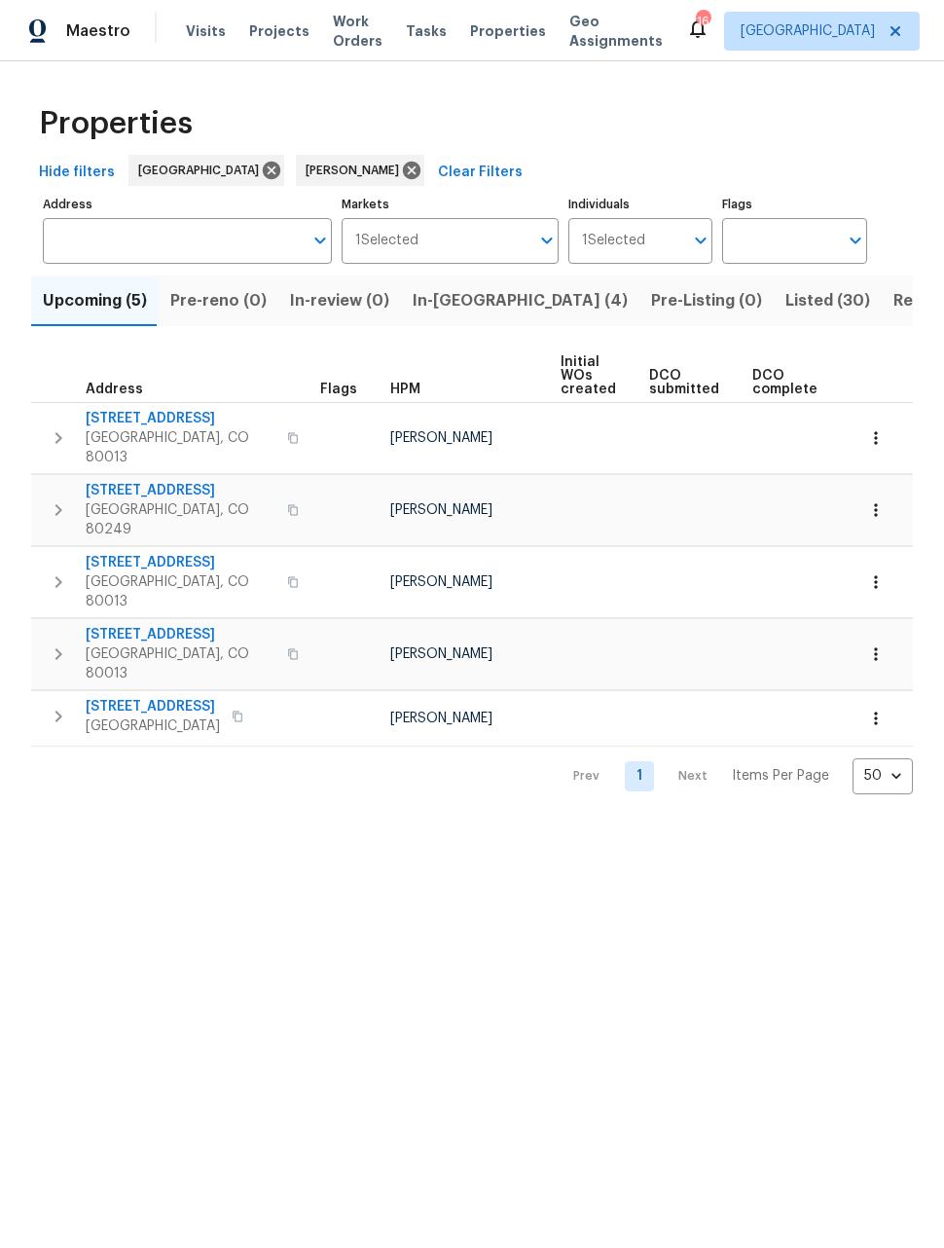
click at [871, 500] on icon "button" at bounding box center [875, 509] width 19 height 19
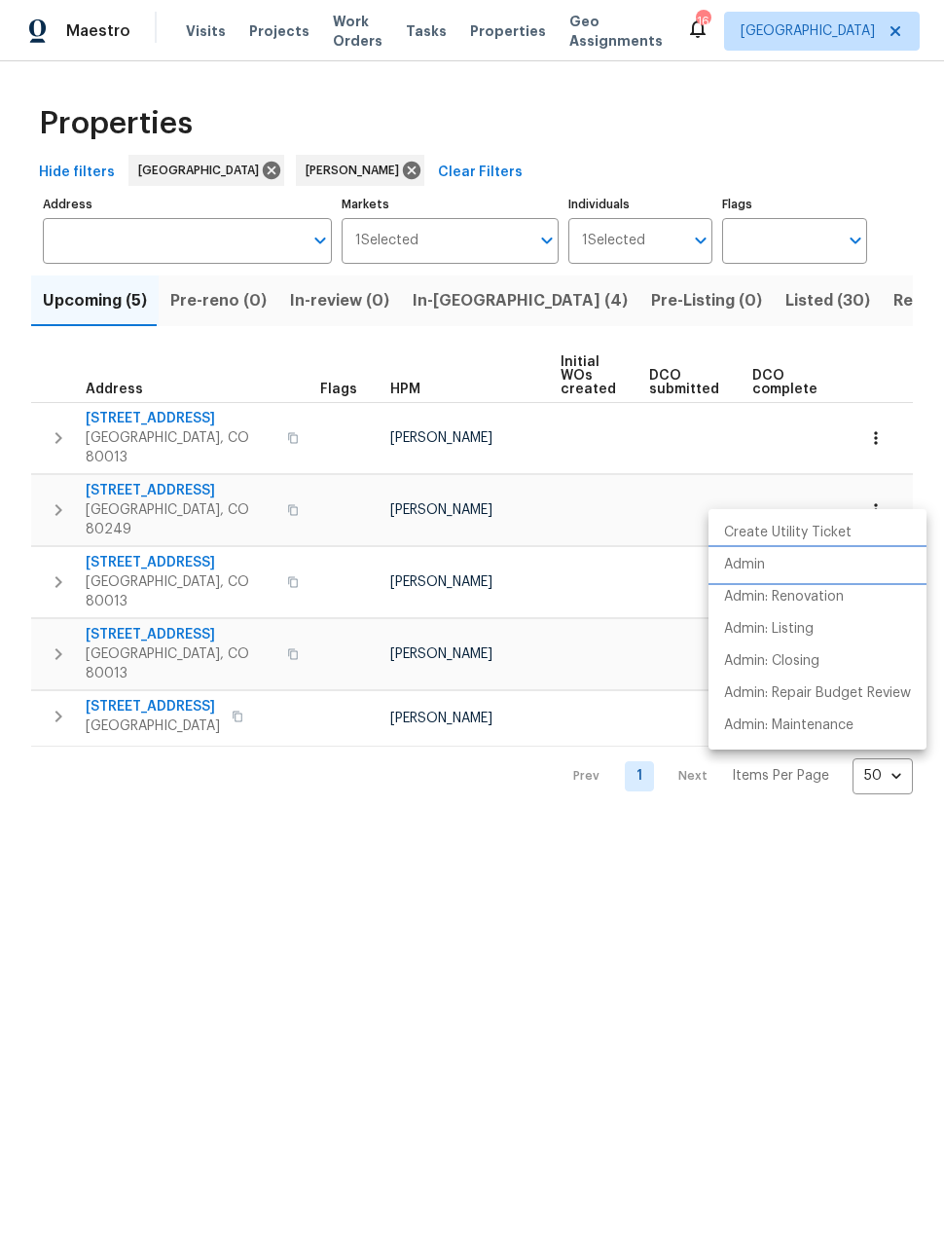
click at [744, 572] on p "Admin" at bounding box center [744, 565] width 41 height 20
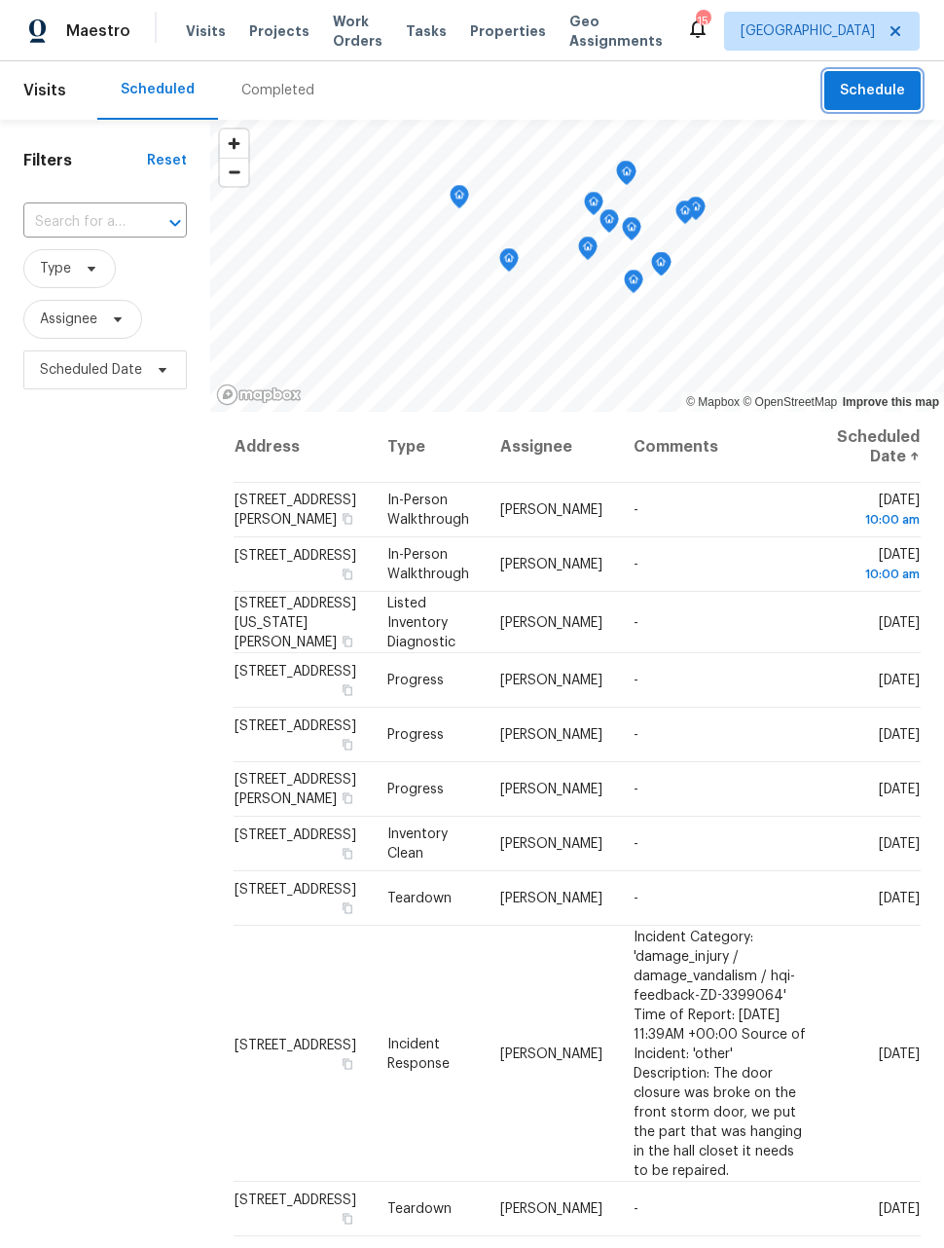
click at [893, 86] on span "Schedule" at bounding box center [872, 91] width 65 height 24
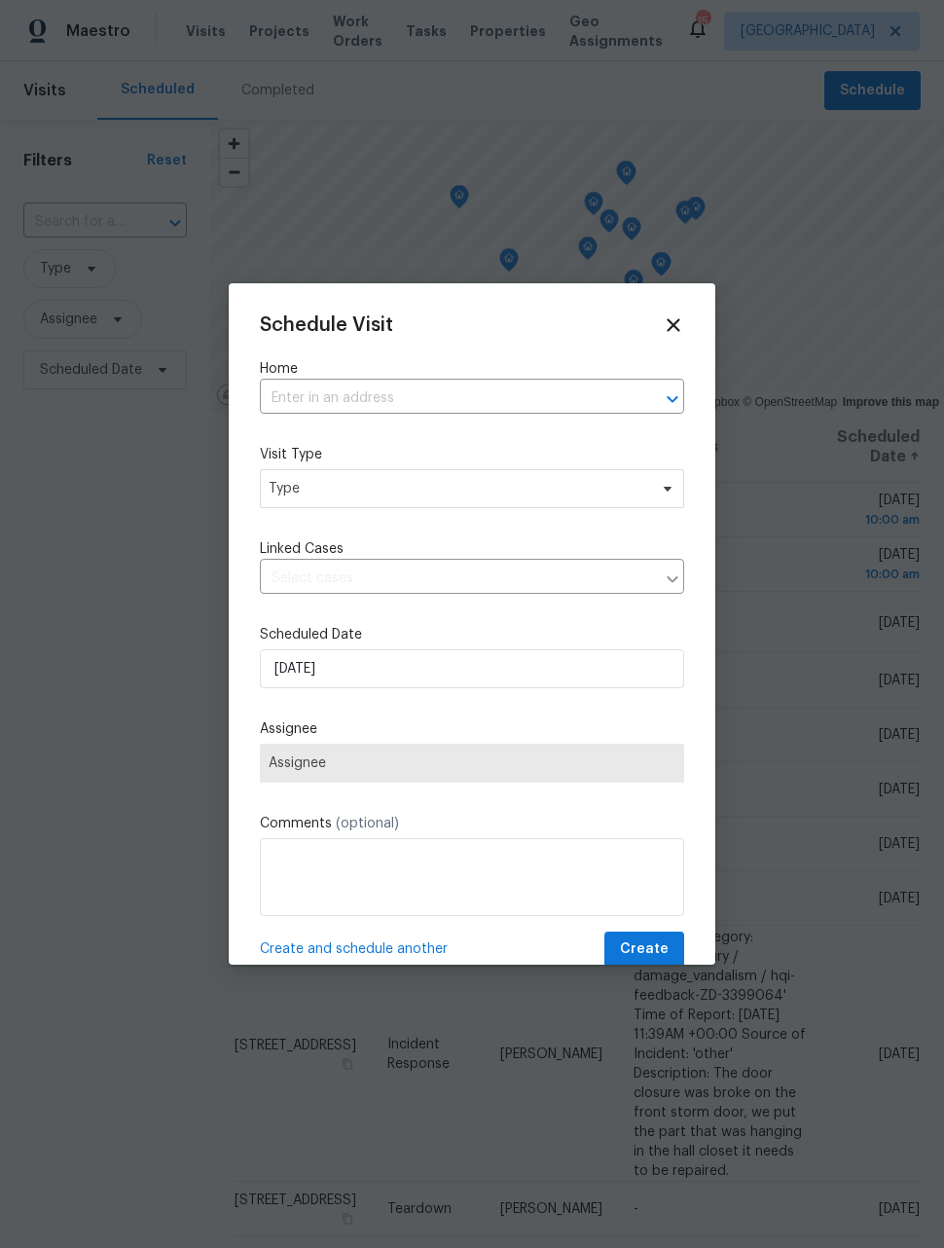
click at [578, 400] on input "text" at bounding box center [445, 399] width 370 height 30
type input "xana"
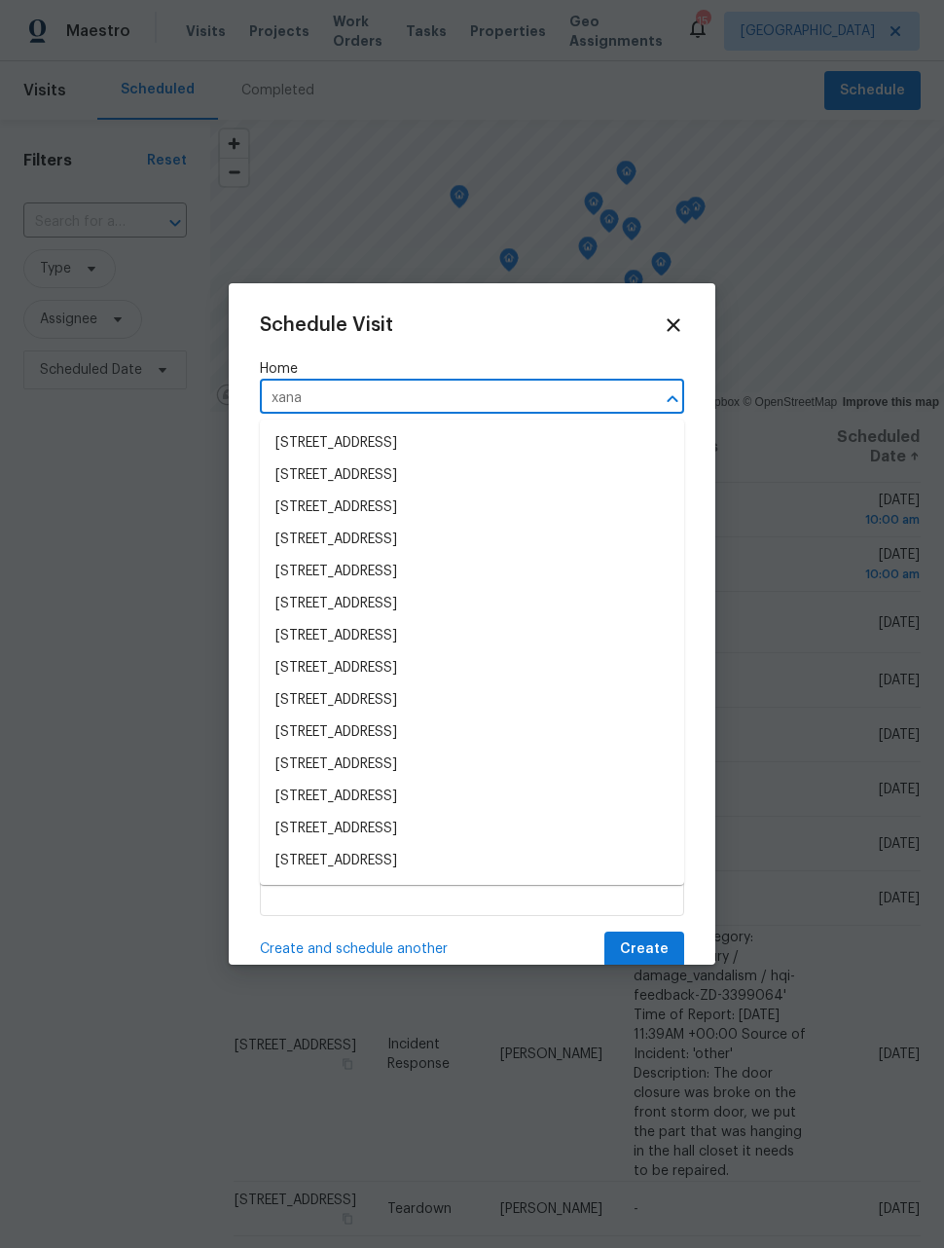
click at [481, 855] on li "[STREET_ADDRESS]" at bounding box center [472, 861] width 424 height 32
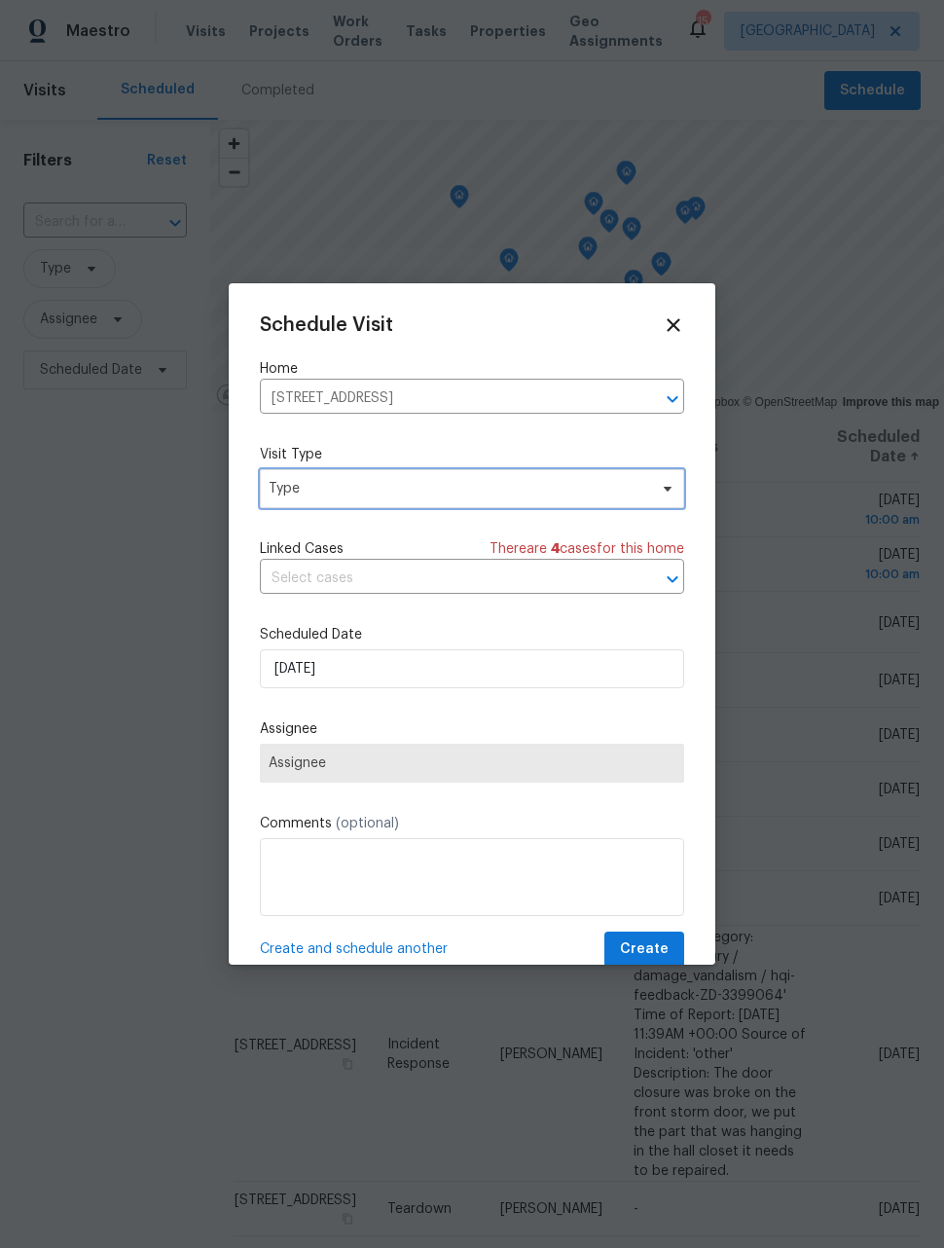
click at [514, 483] on span "Type" at bounding box center [458, 488] width 379 height 19
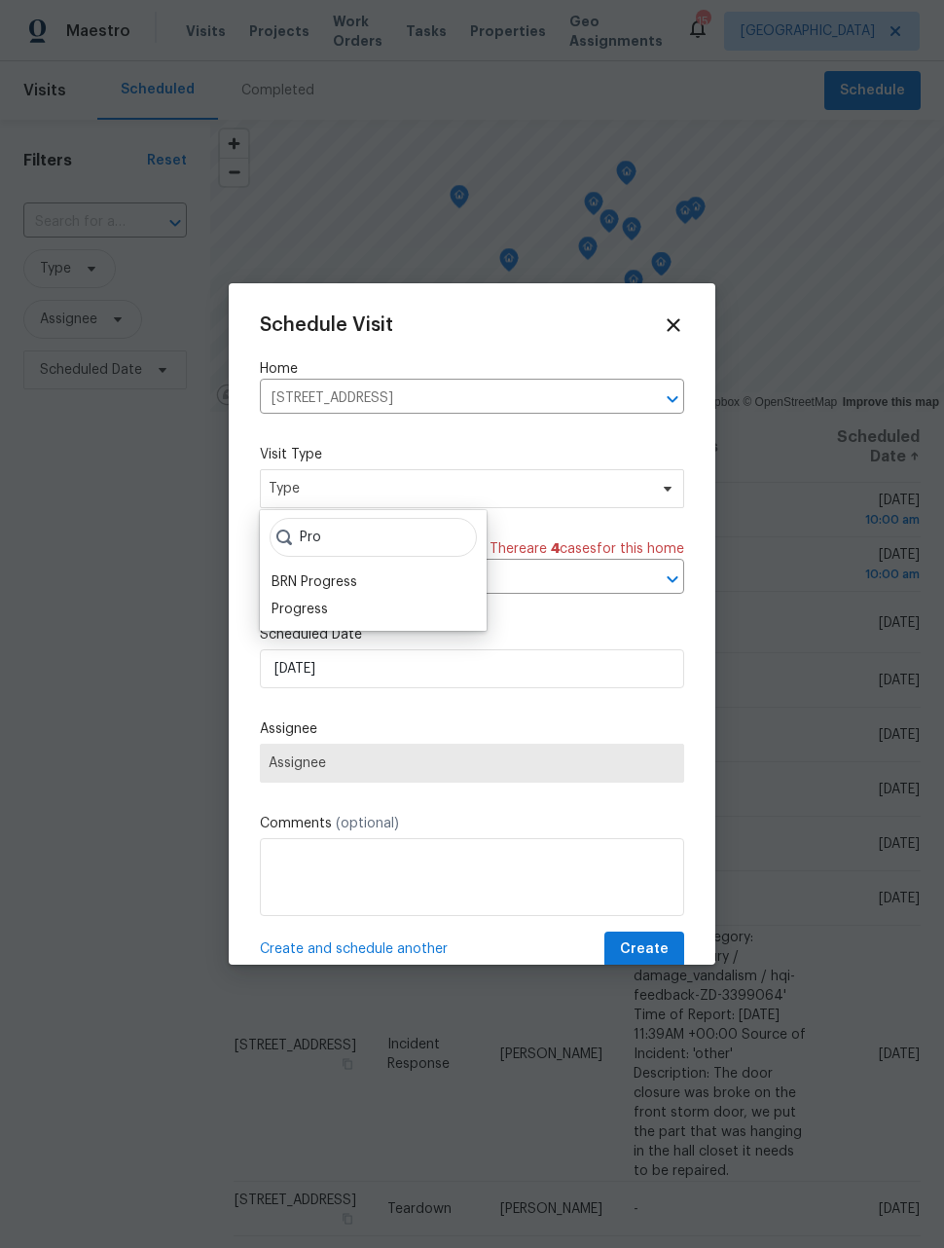
type input "Pro"
click at [325, 604] on div "Progress" at bounding box center [300, 609] width 56 height 19
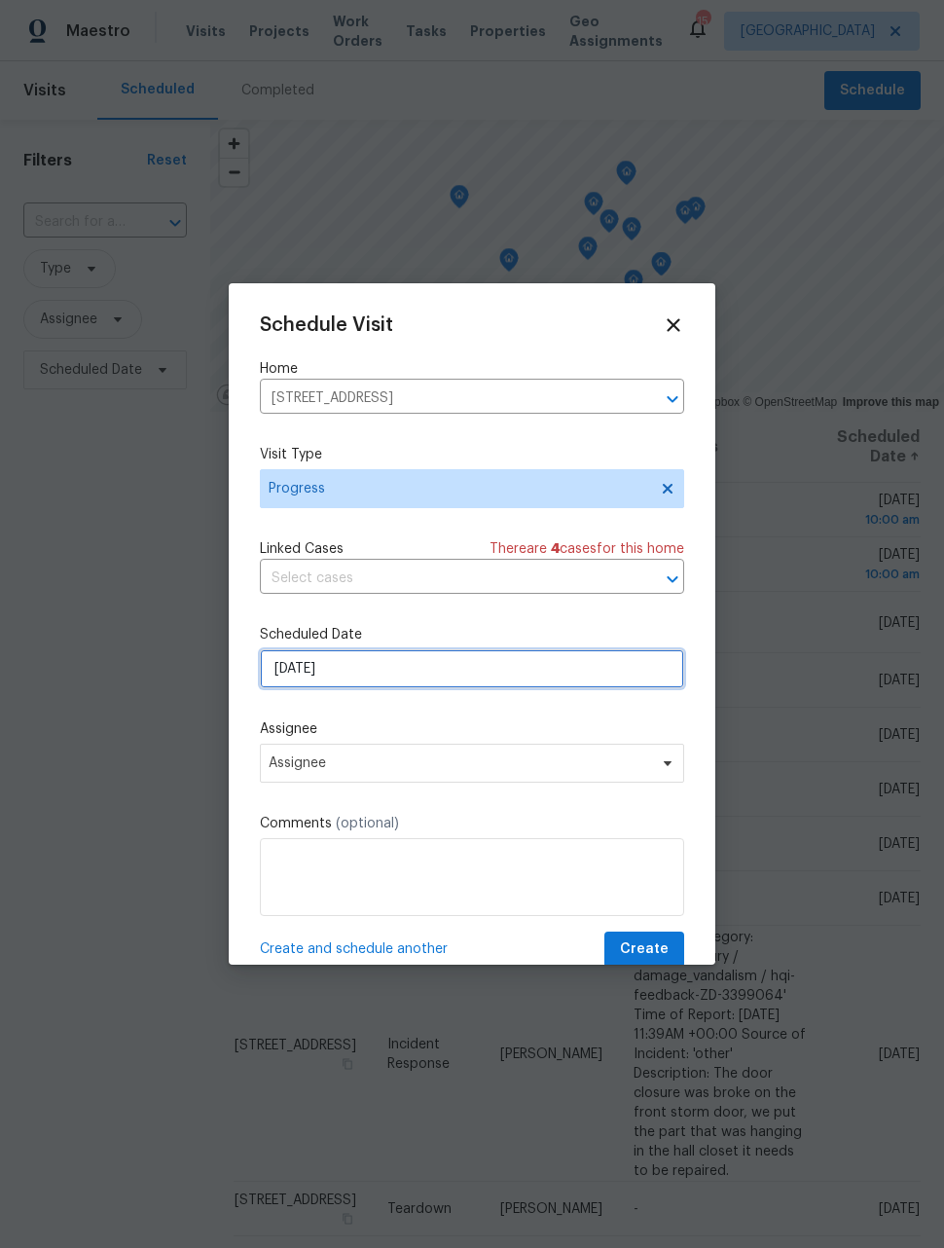
click at [388, 676] on input "8/10/2025" at bounding box center [472, 668] width 424 height 39
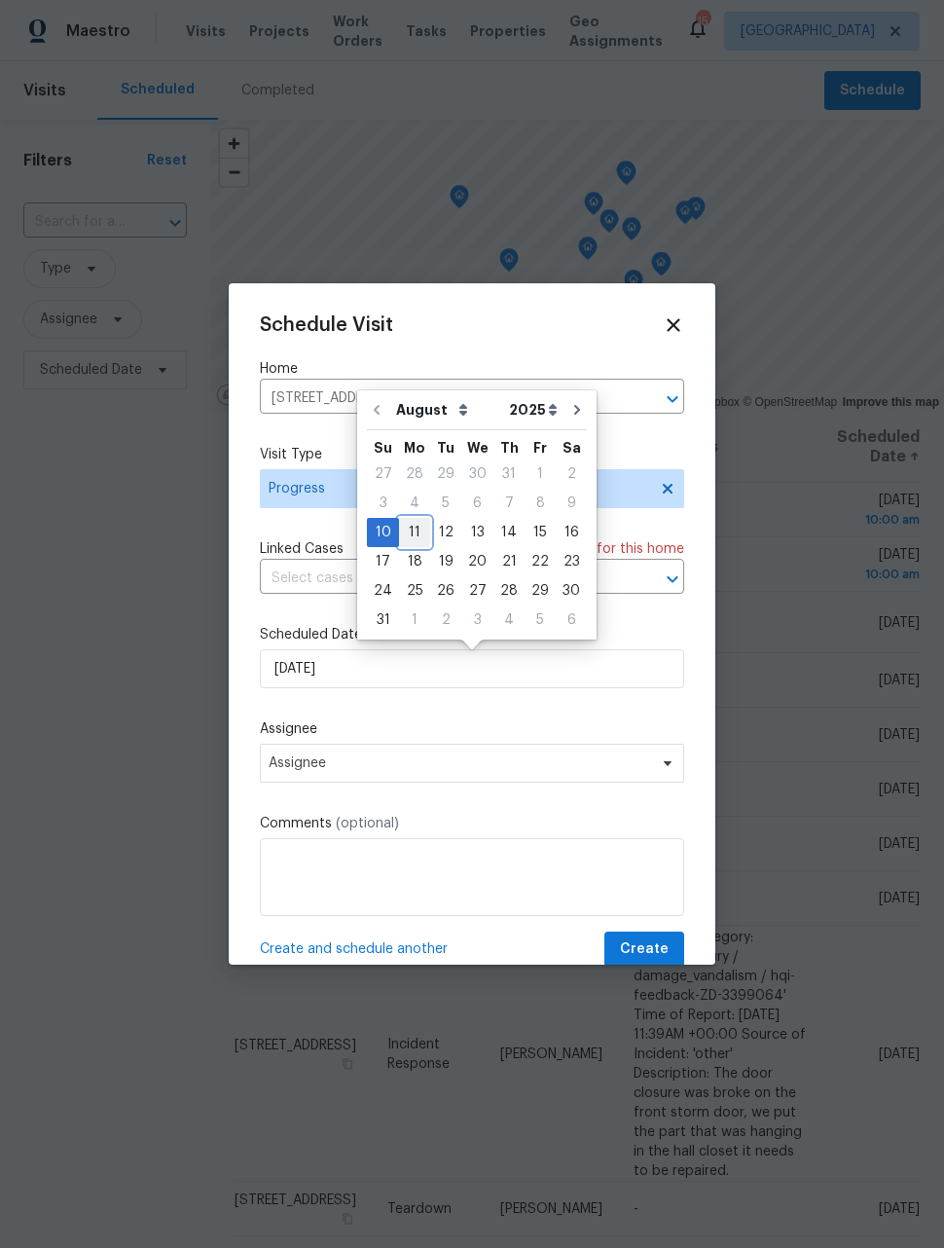
click at [407, 527] on div "11" at bounding box center [414, 532] width 31 height 27
type input "8/11/2025"
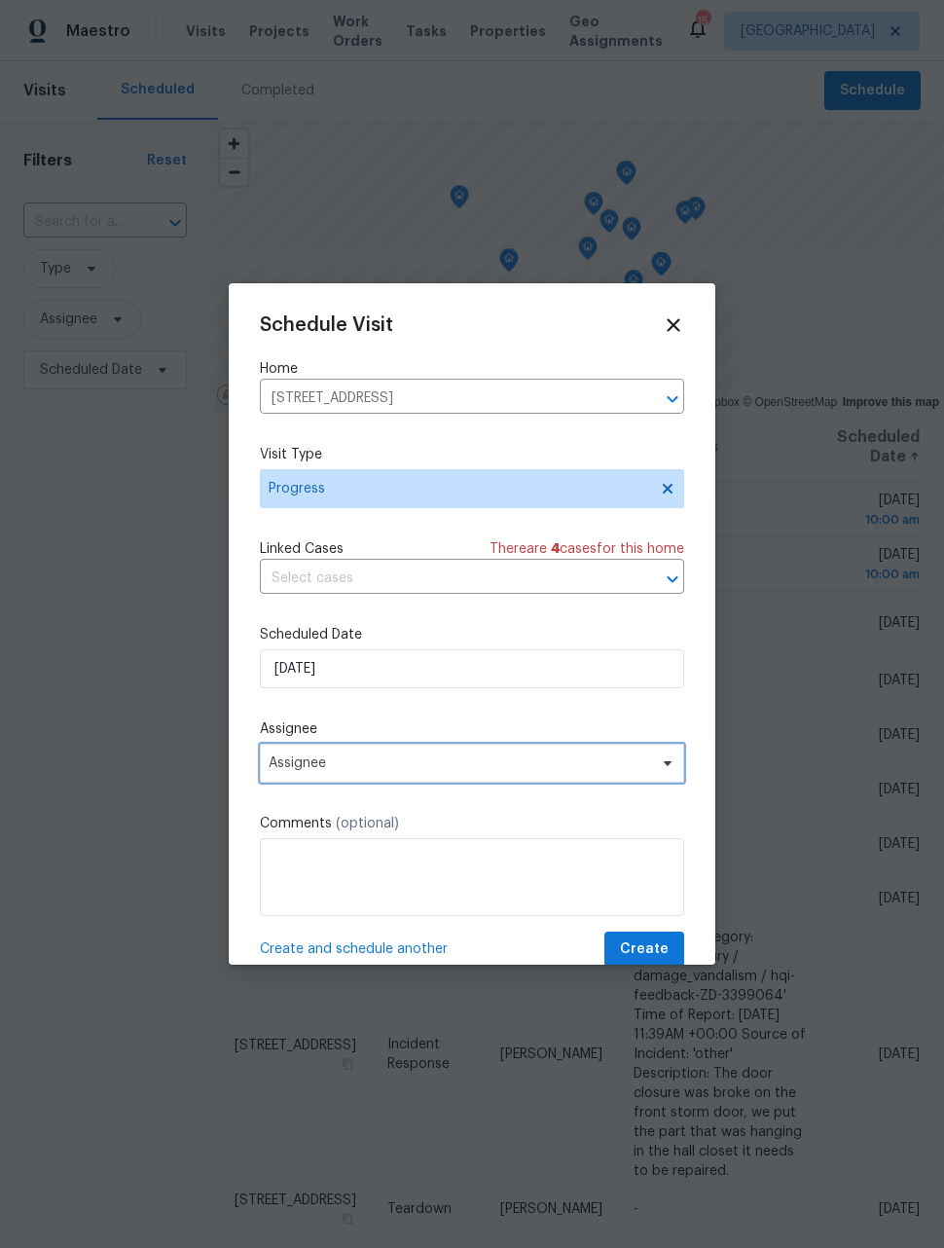
click at [385, 778] on span "Assignee" at bounding box center [472, 763] width 424 height 39
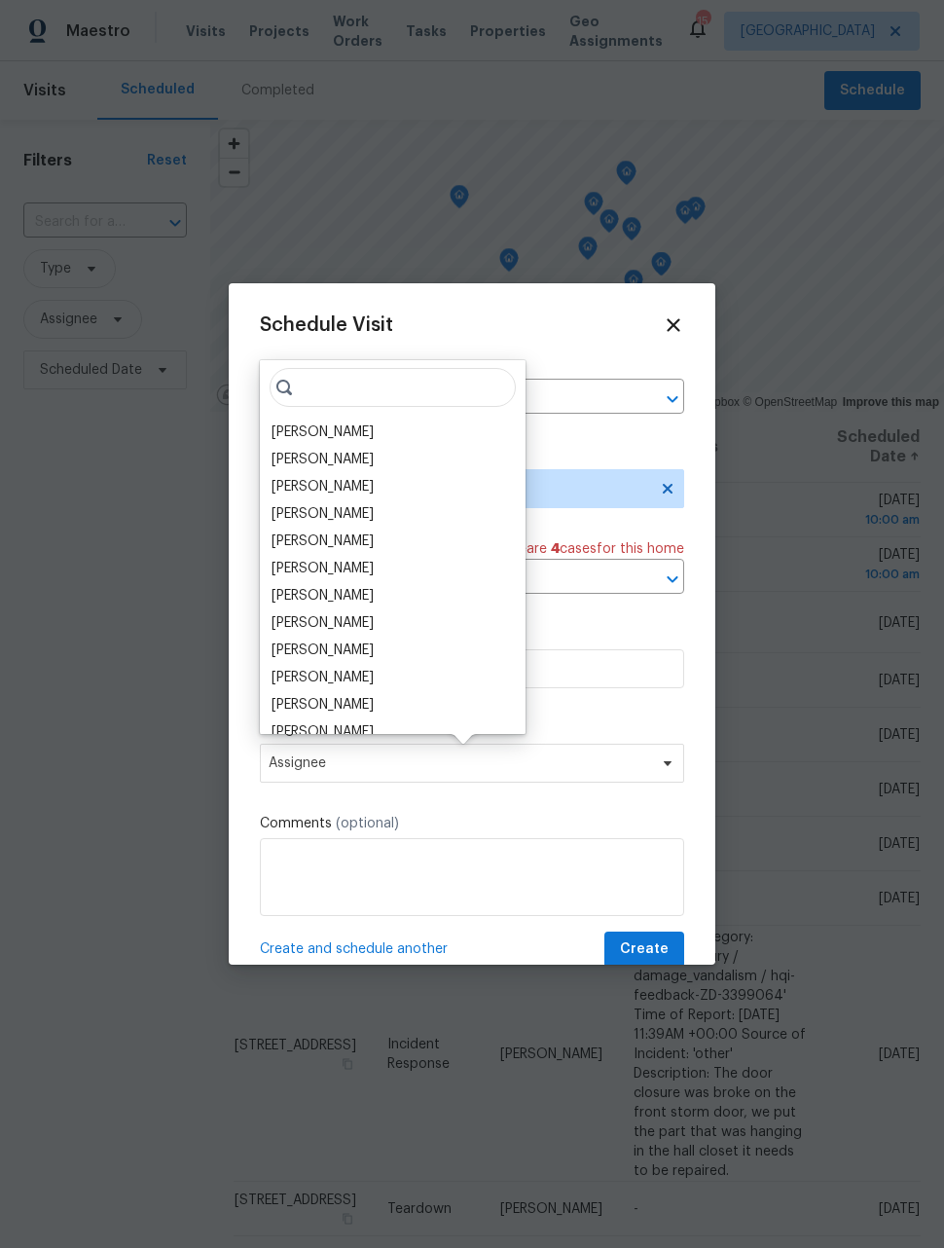
click at [362, 433] on div "[PERSON_NAME]" at bounding box center [393, 432] width 254 height 27
click at [361, 424] on div "[PERSON_NAME]" at bounding box center [393, 432] width 254 height 27
click at [342, 426] on div "[PERSON_NAME]" at bounding box center [323, 431] width 102 height 19
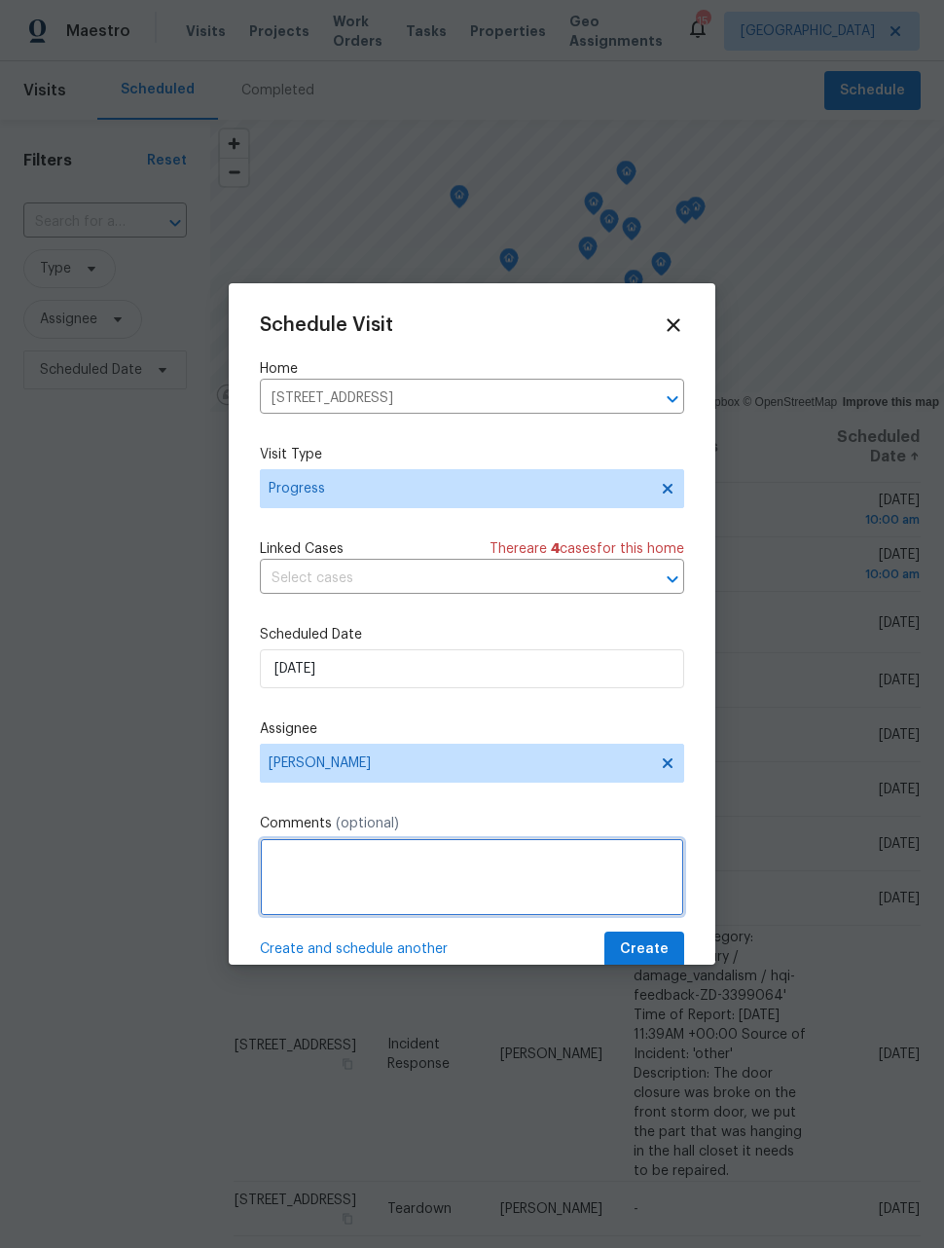
click at [405, 881] on textarea at bounding box center [472, 877] width 424 height 78
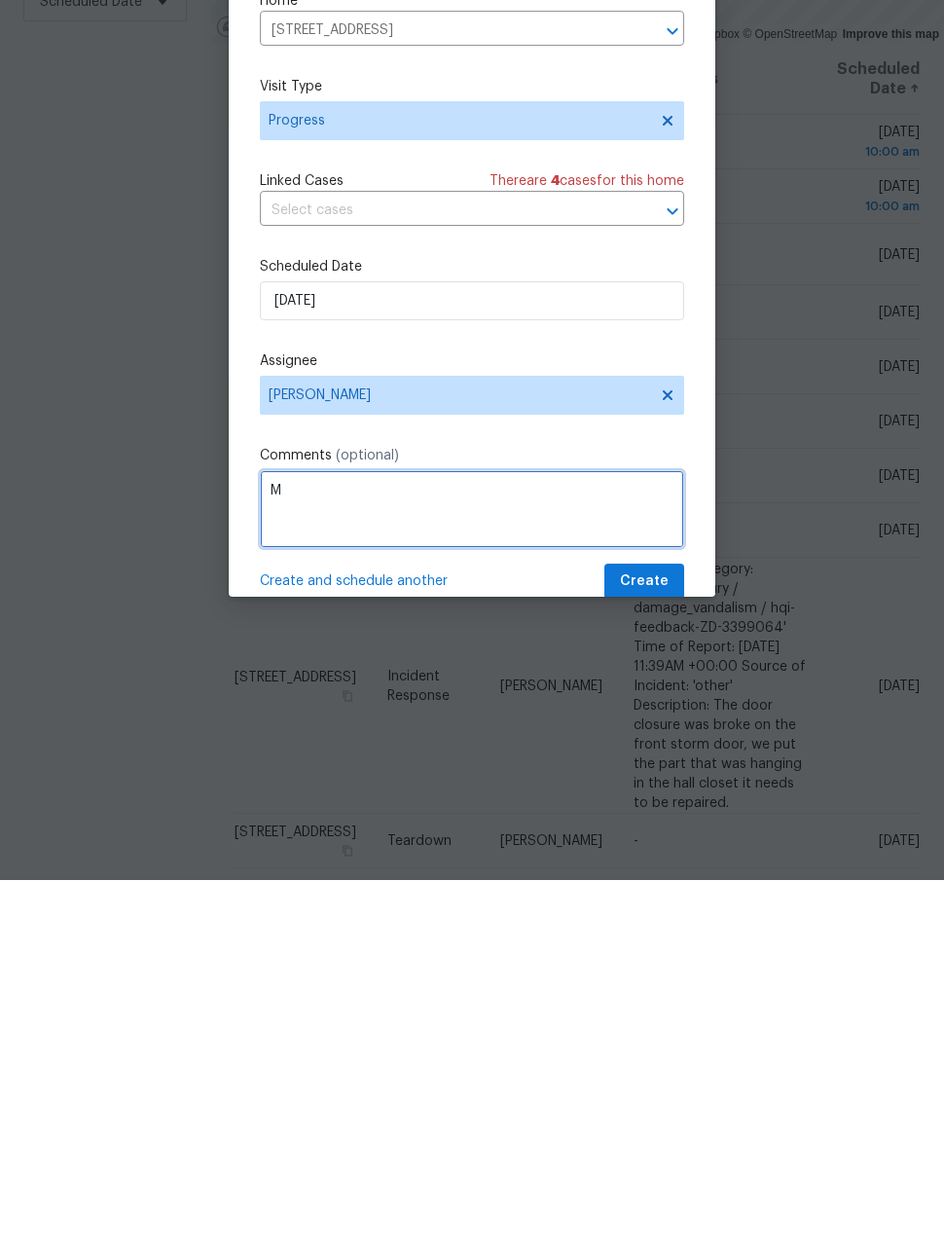
scroll to position [63, 0]
type textarea "Meet hvac vendor at property."
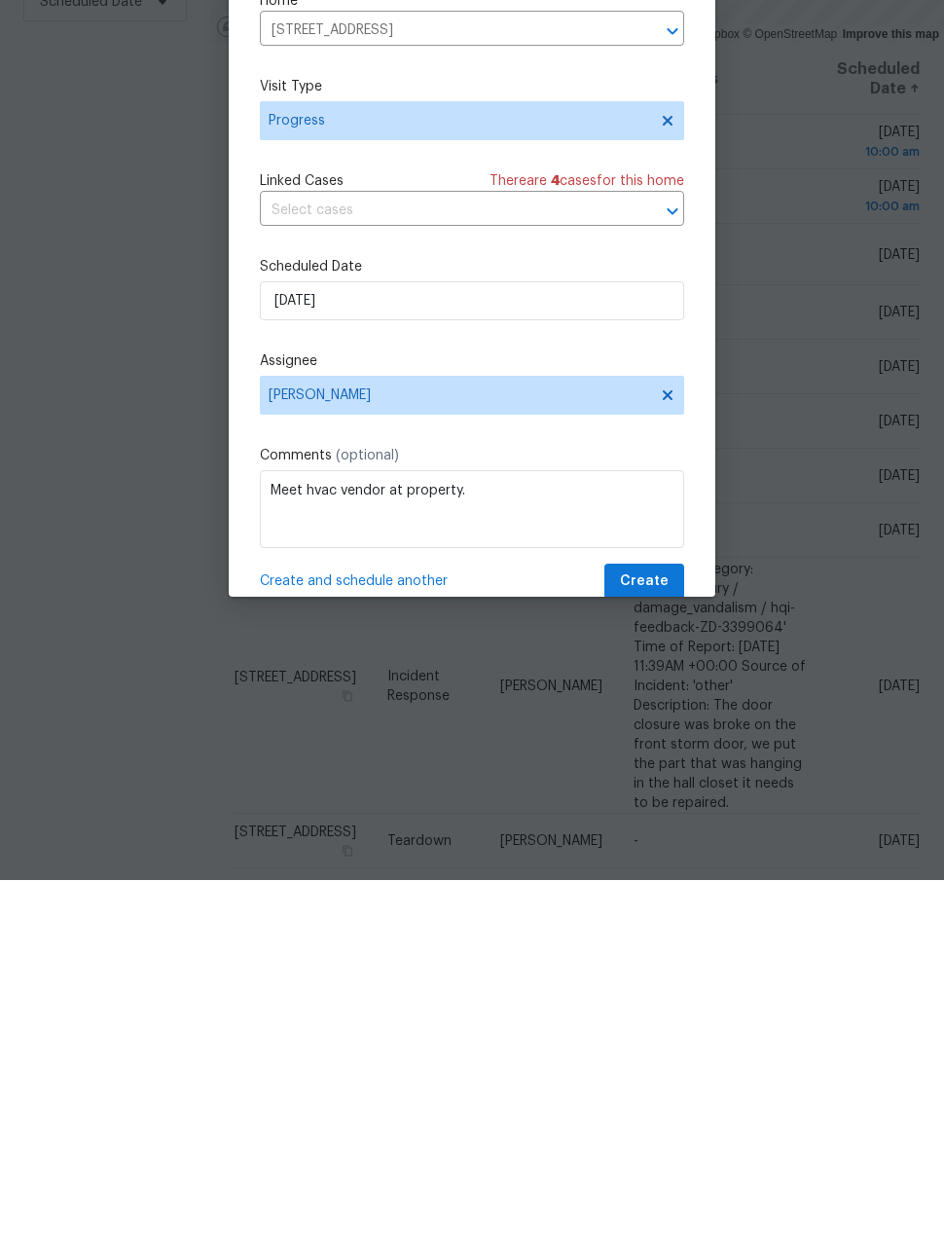
click at [418, 939] on span "Create and schedule another" at bounding box center [354, 948] width 188 height 19
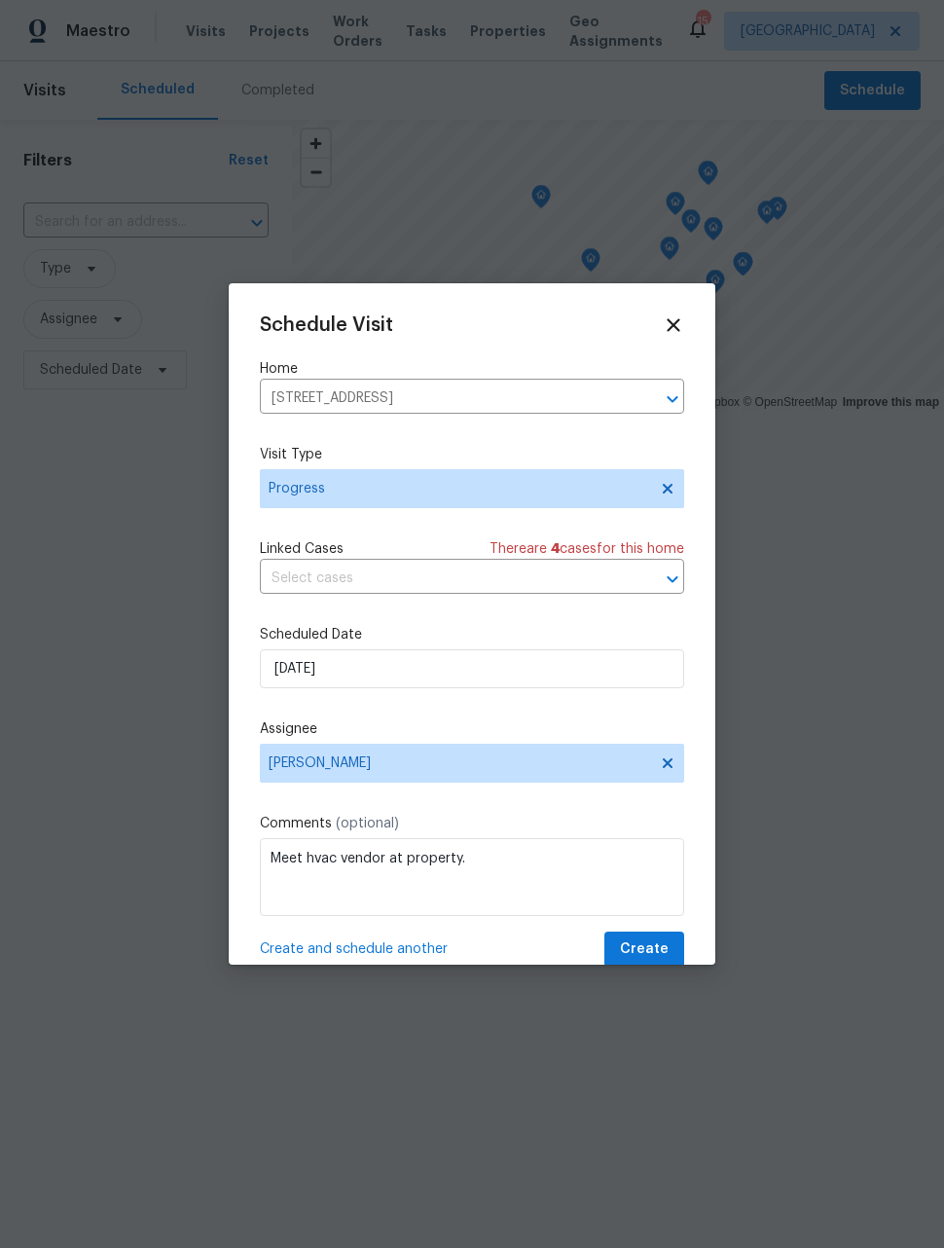
scroll to position [0, 0]
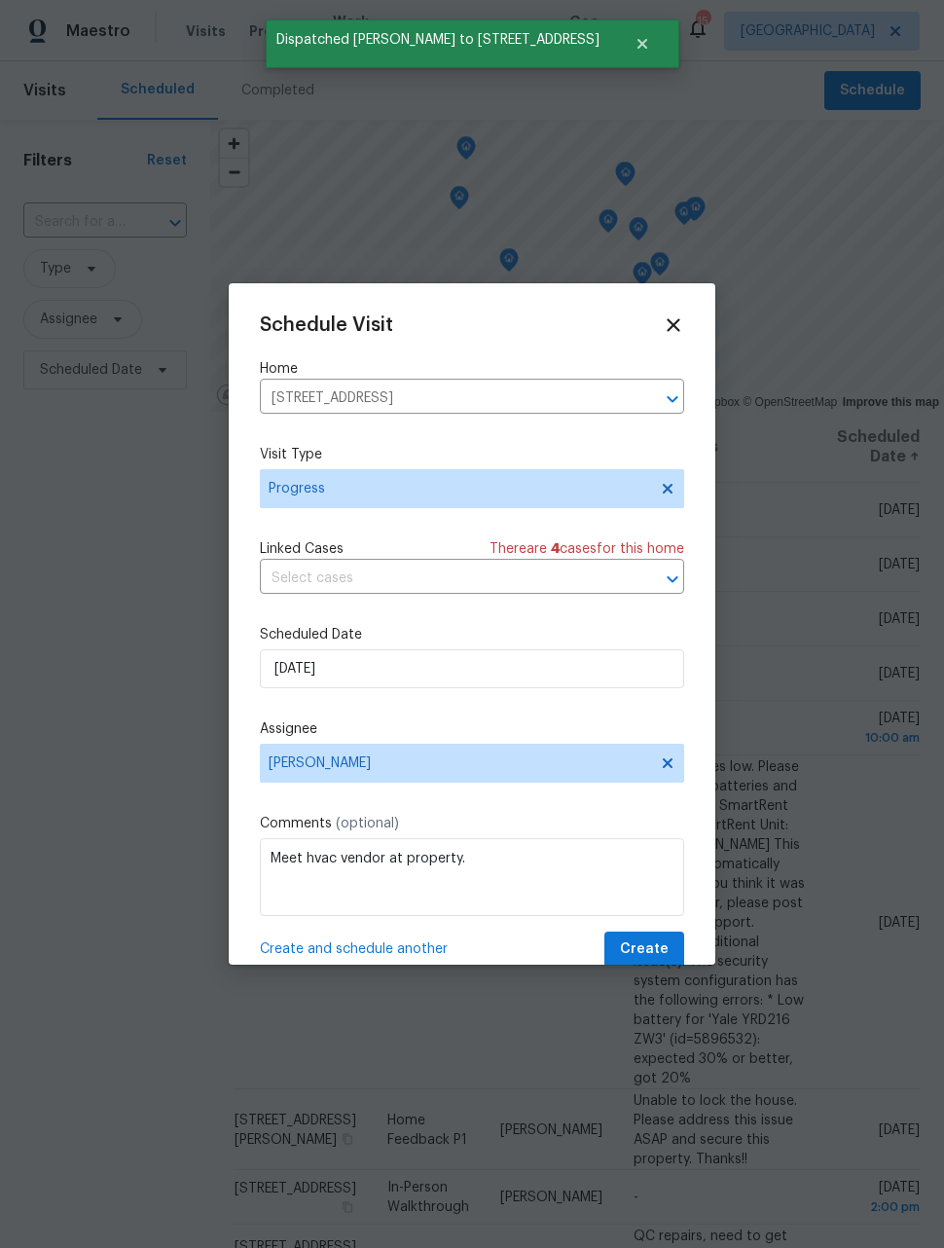
click at [637, 399] on button "Clear" at bounding box center [647, 398] width 27 height 27
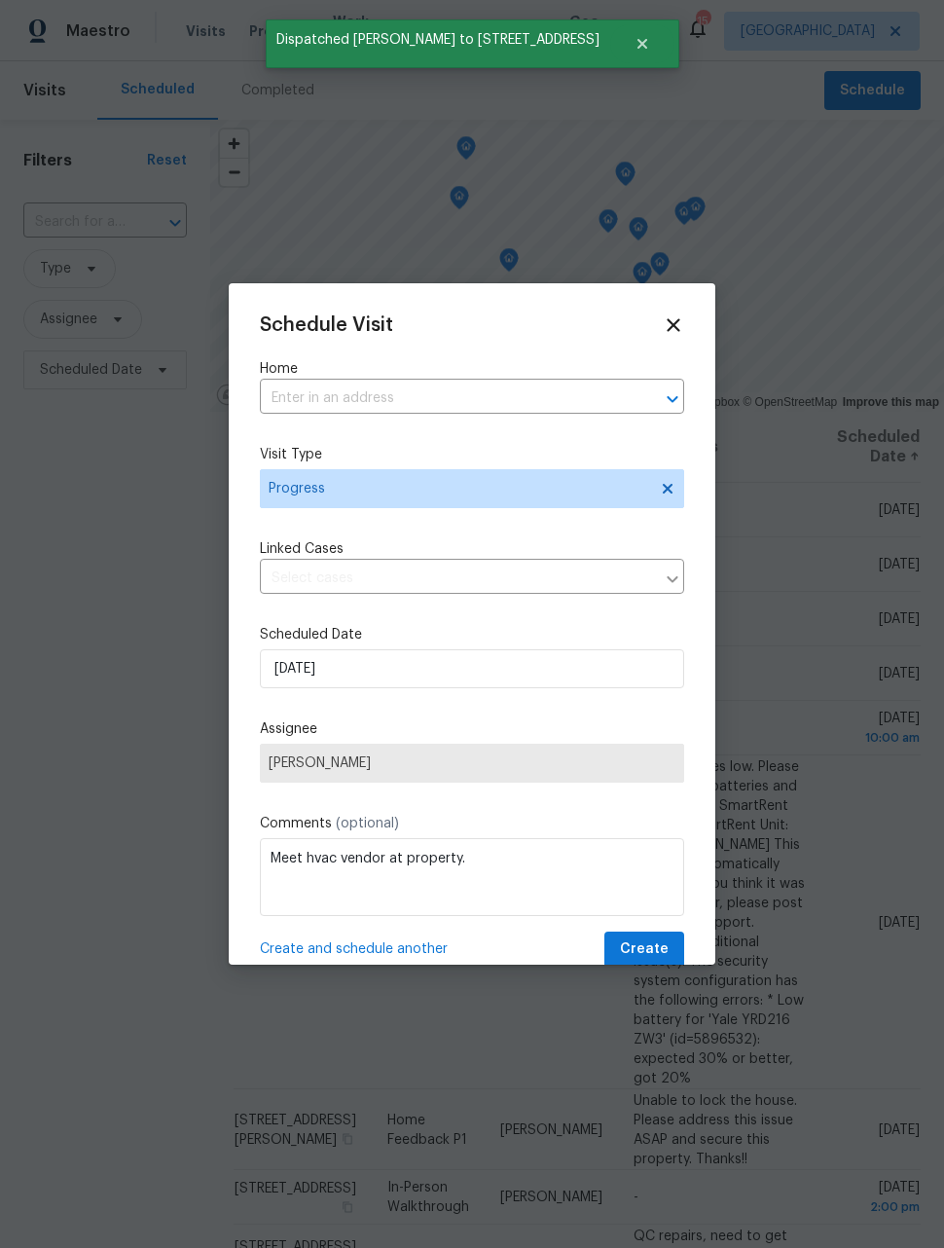
click at [566, 404] on input "text" at bounding box center [445, 399] width 370 height 30
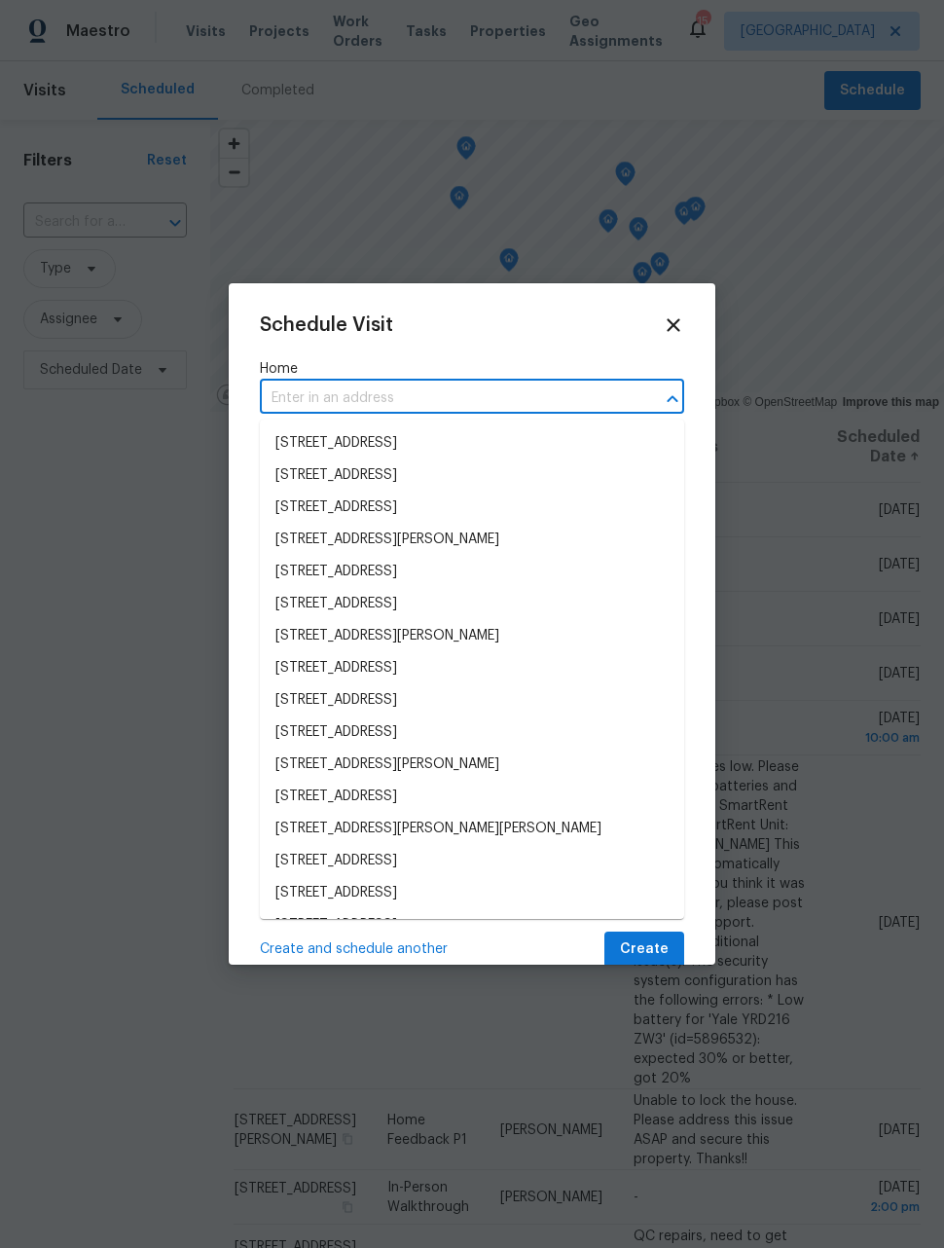
click at [671, 334] on icon at bounding box center [673, 324] width 21 height 21
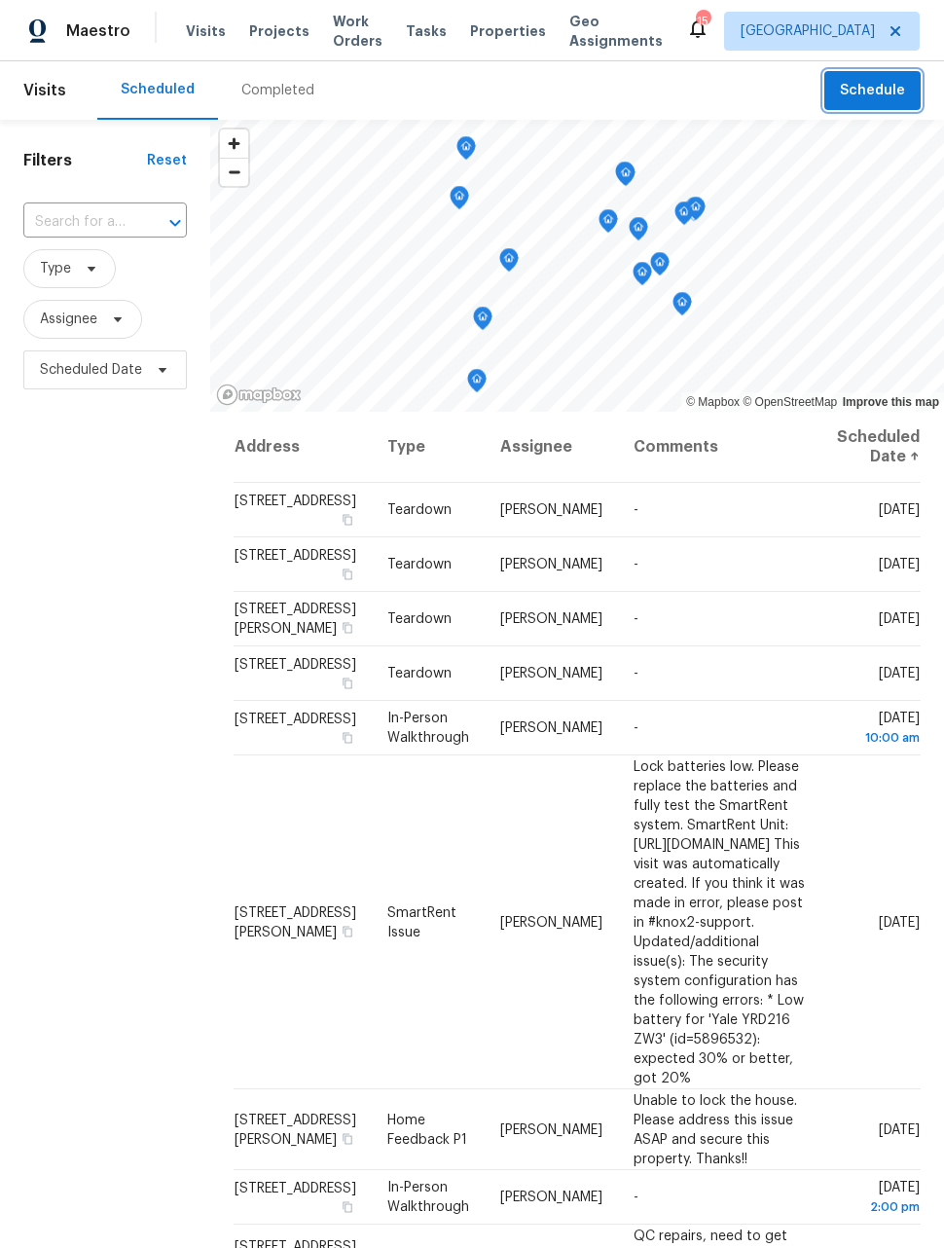
scroll to position [0, 30]
click at [0, 0] on icon at bounding box center [0, 0] width 0 height 0
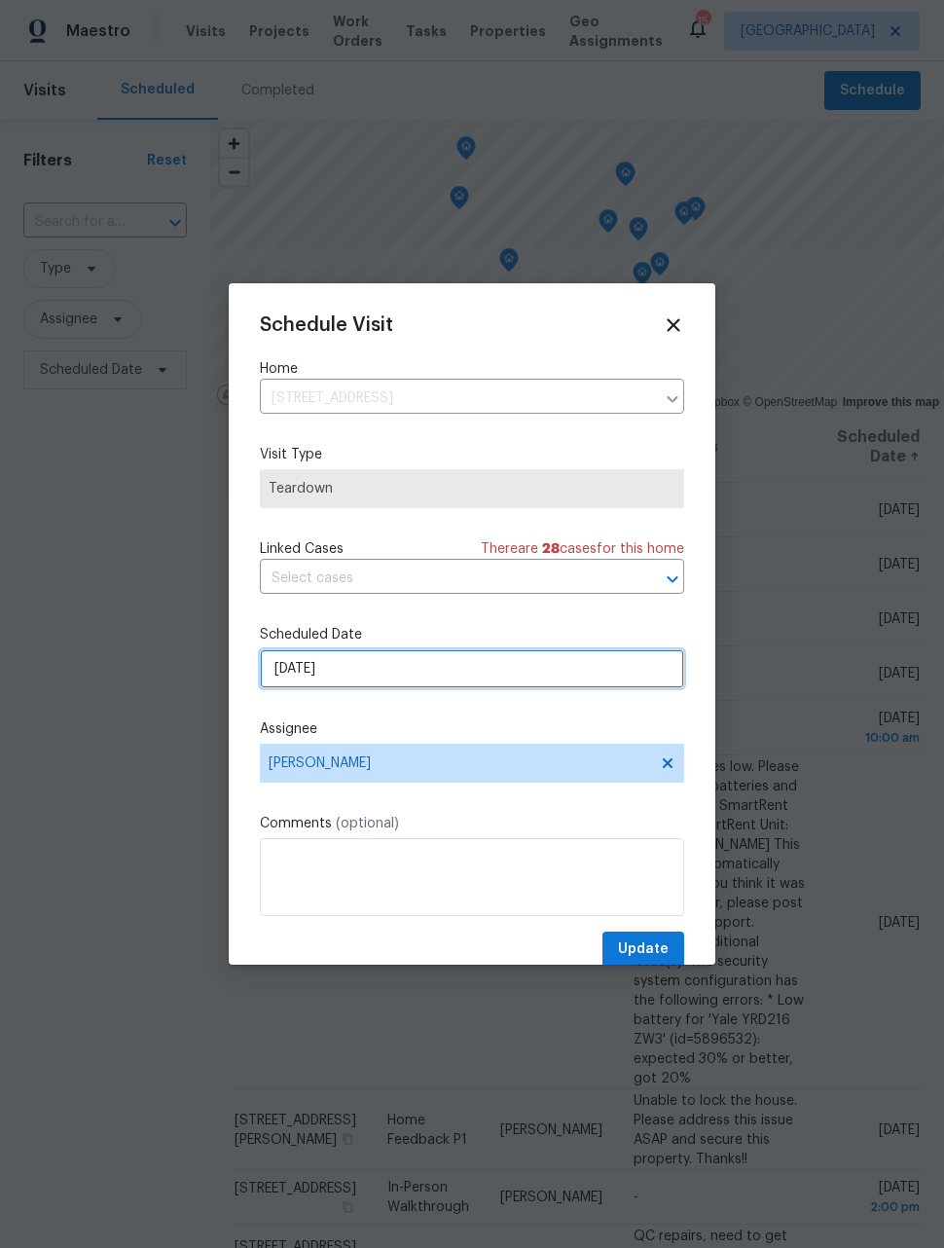
click at [532, 674] on input "8/10/2025" at bounding box center [472, 668] width 424 height 39
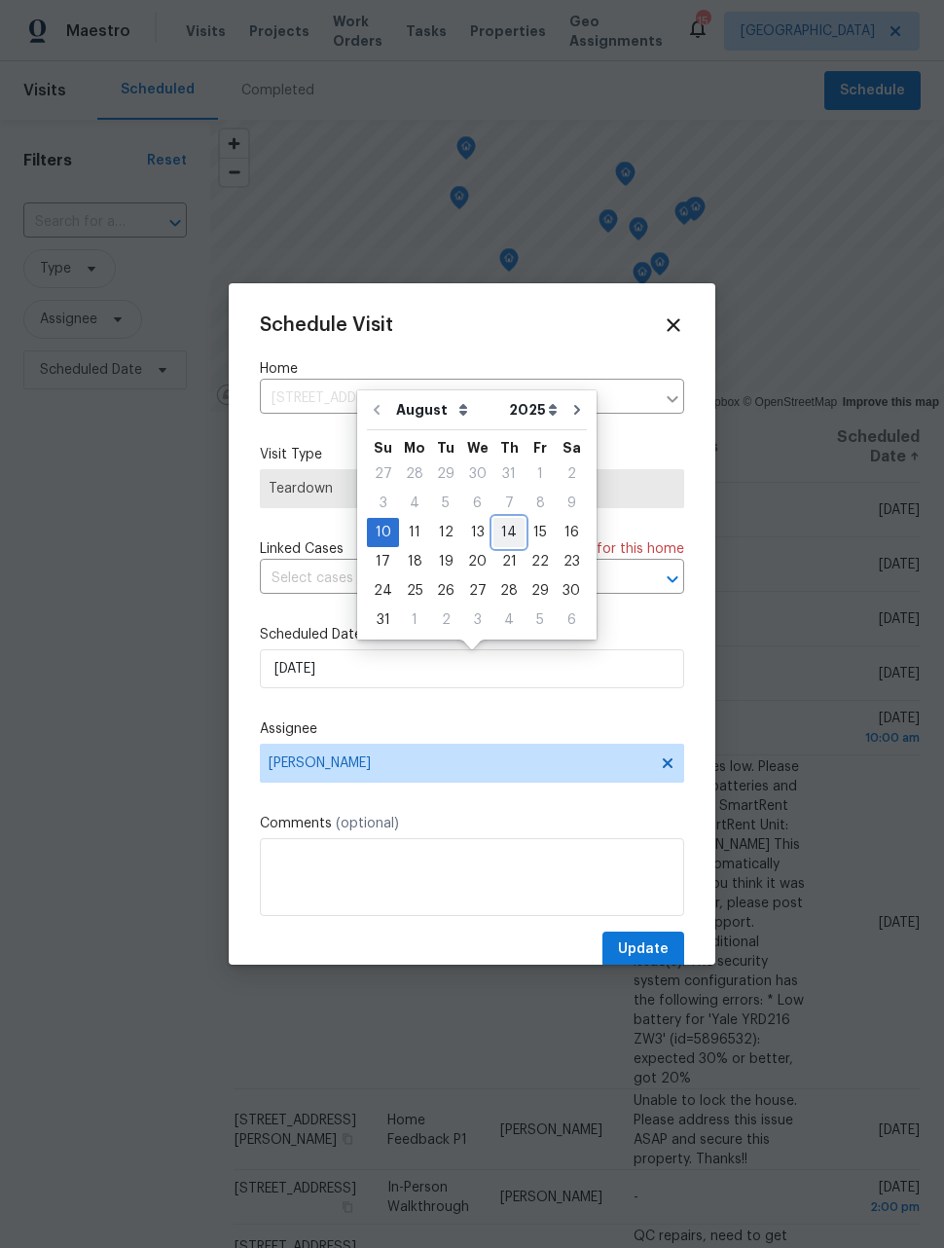
click at [494, 537] on div "14" at bounding box center [509, 532] width 31 height 27
type input "8/14/2025"
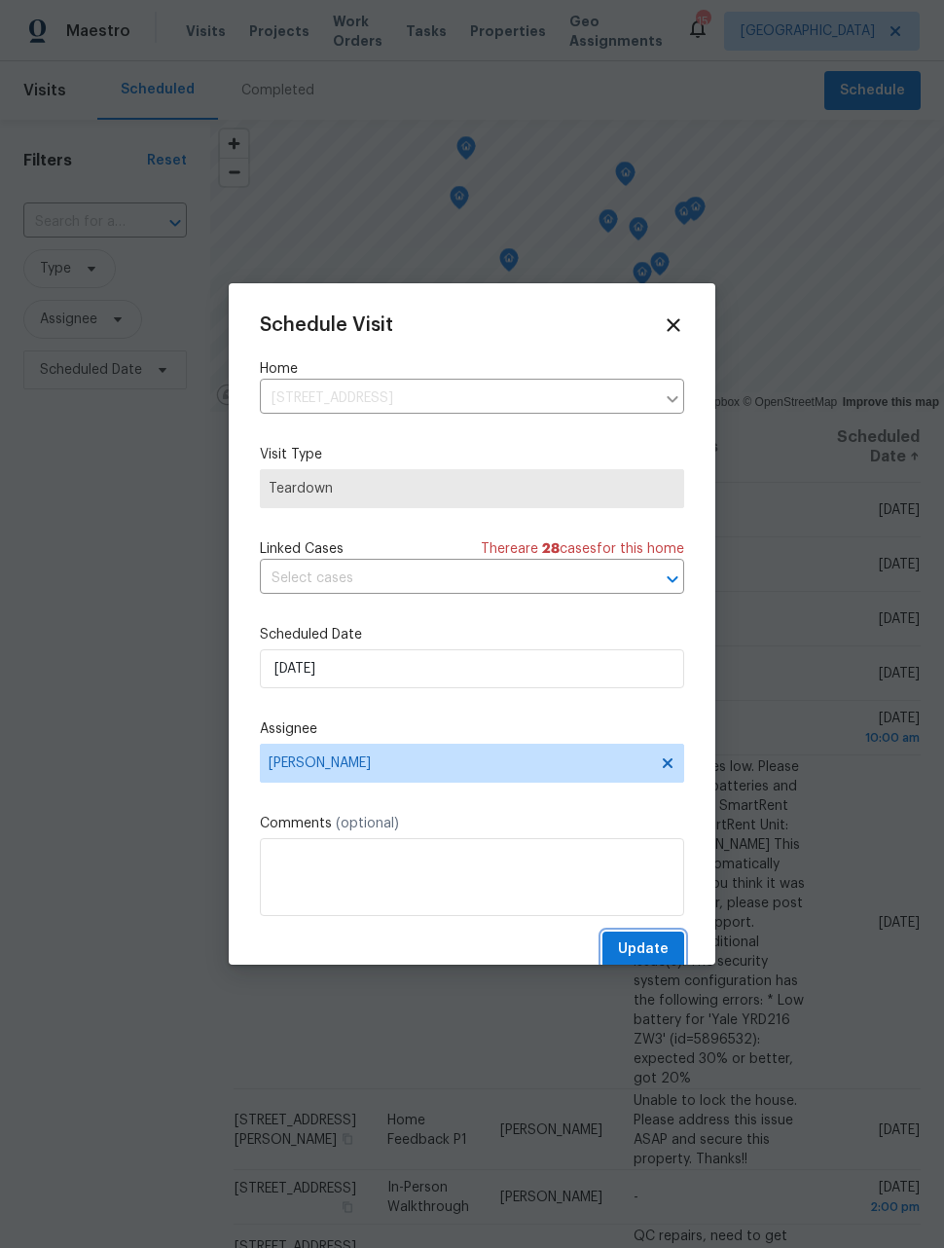
click at [659, 952] on span "Update" at bounding box center [643, 949] width 51 height 24
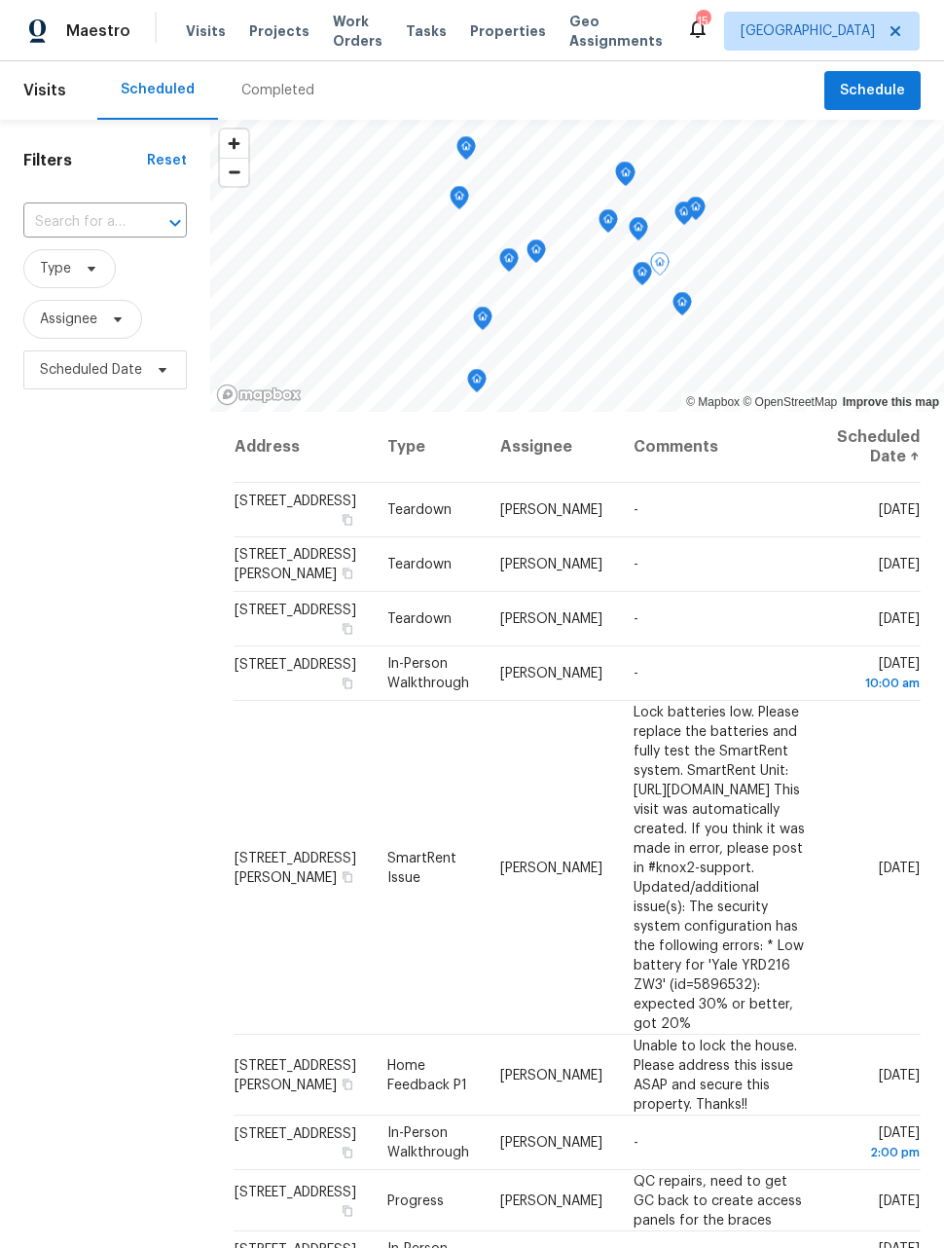
click at [0, 0] on icon at bounding box center [0, 0] width 0 height 0
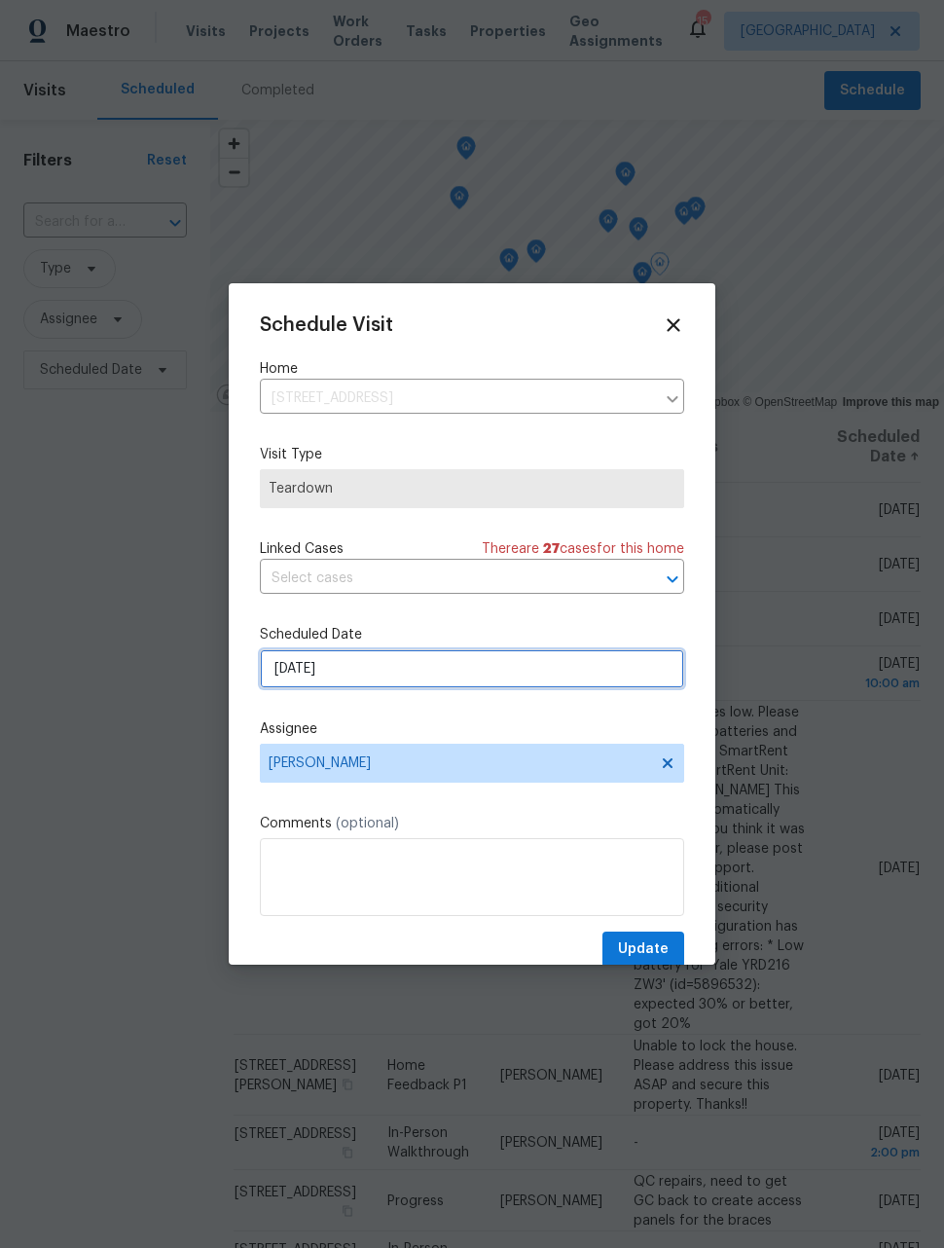
click at [617, 661] on input "8/10/2025" at bounding box center [472, 668] width 424 height 39
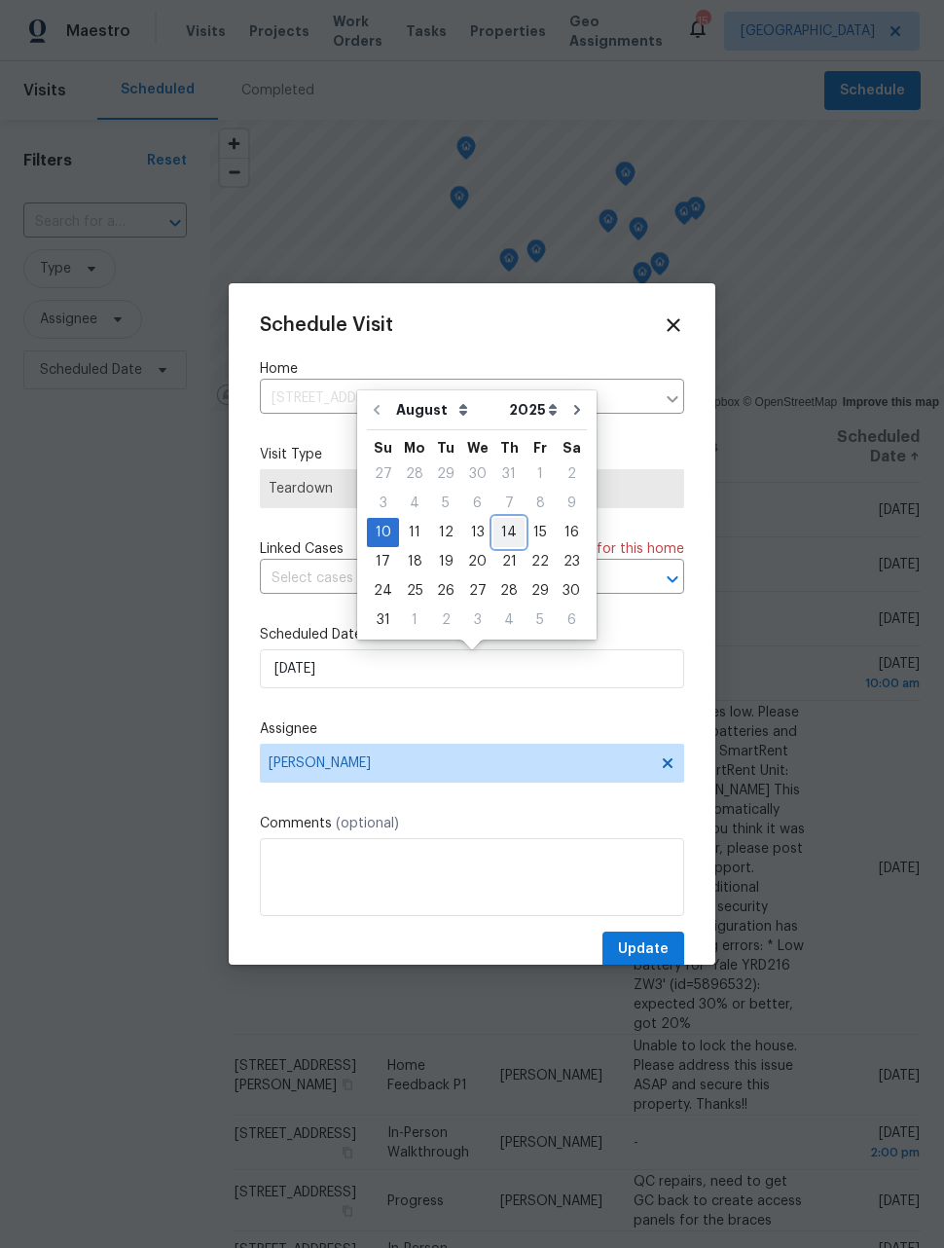
click at [499, 529] on div "14" at bounding box center [509, 532] width 31 height 27
type input "8/14/2025"
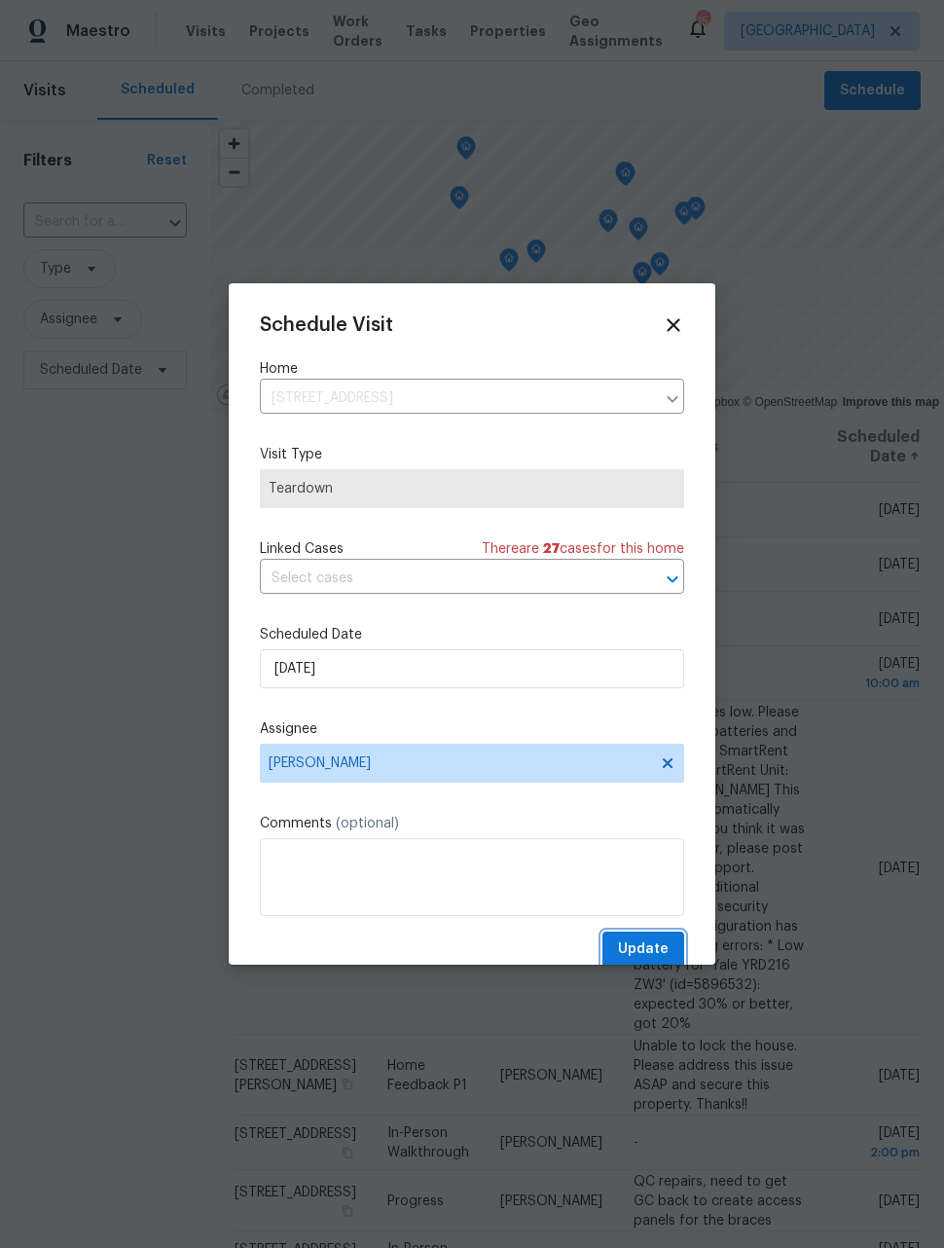
click at [655, 950] on span "Update" at bounding box center [643, 949] width 51 height 24
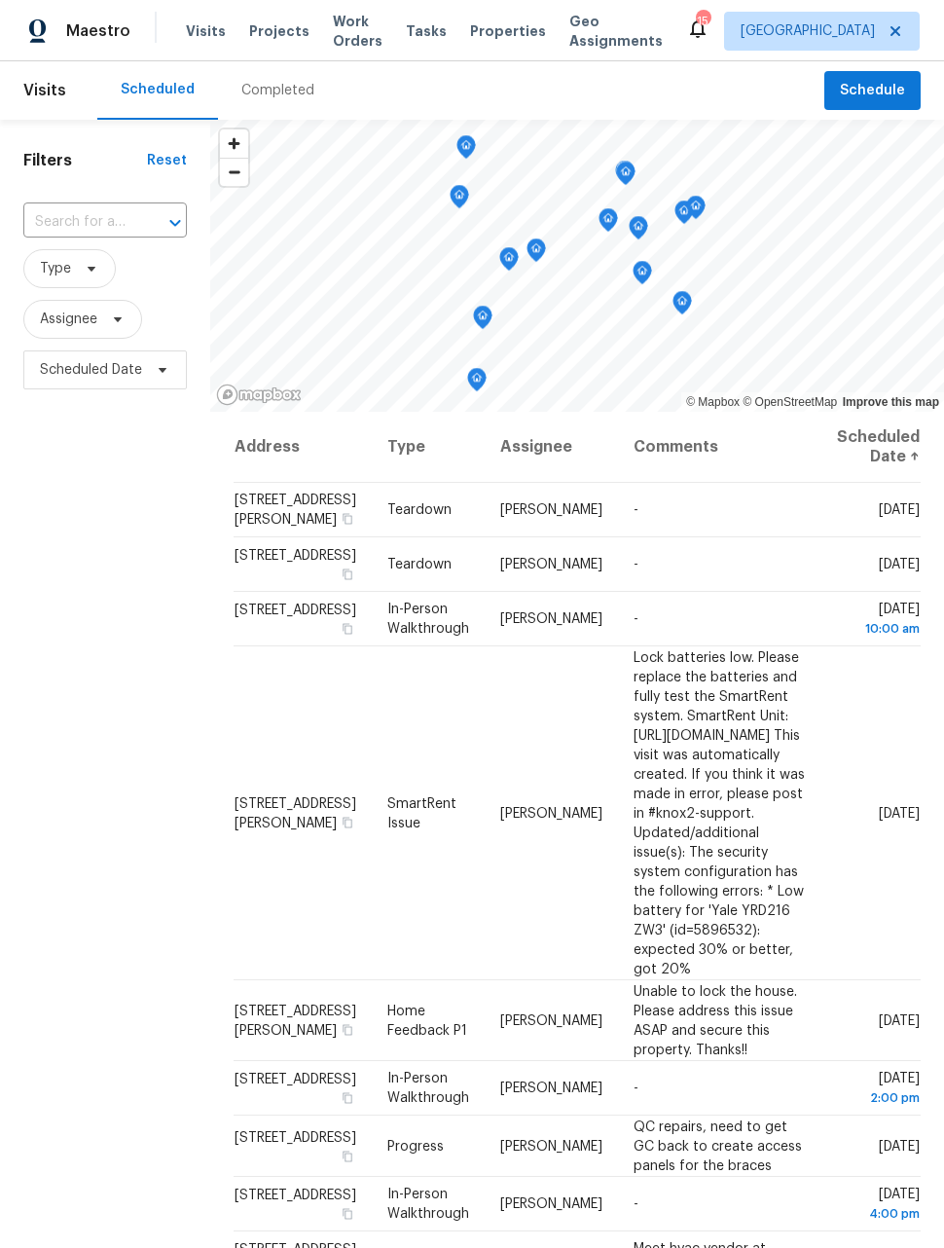
click at [0, 0] on icon at bounding box center [0, 0] width 0 height 0
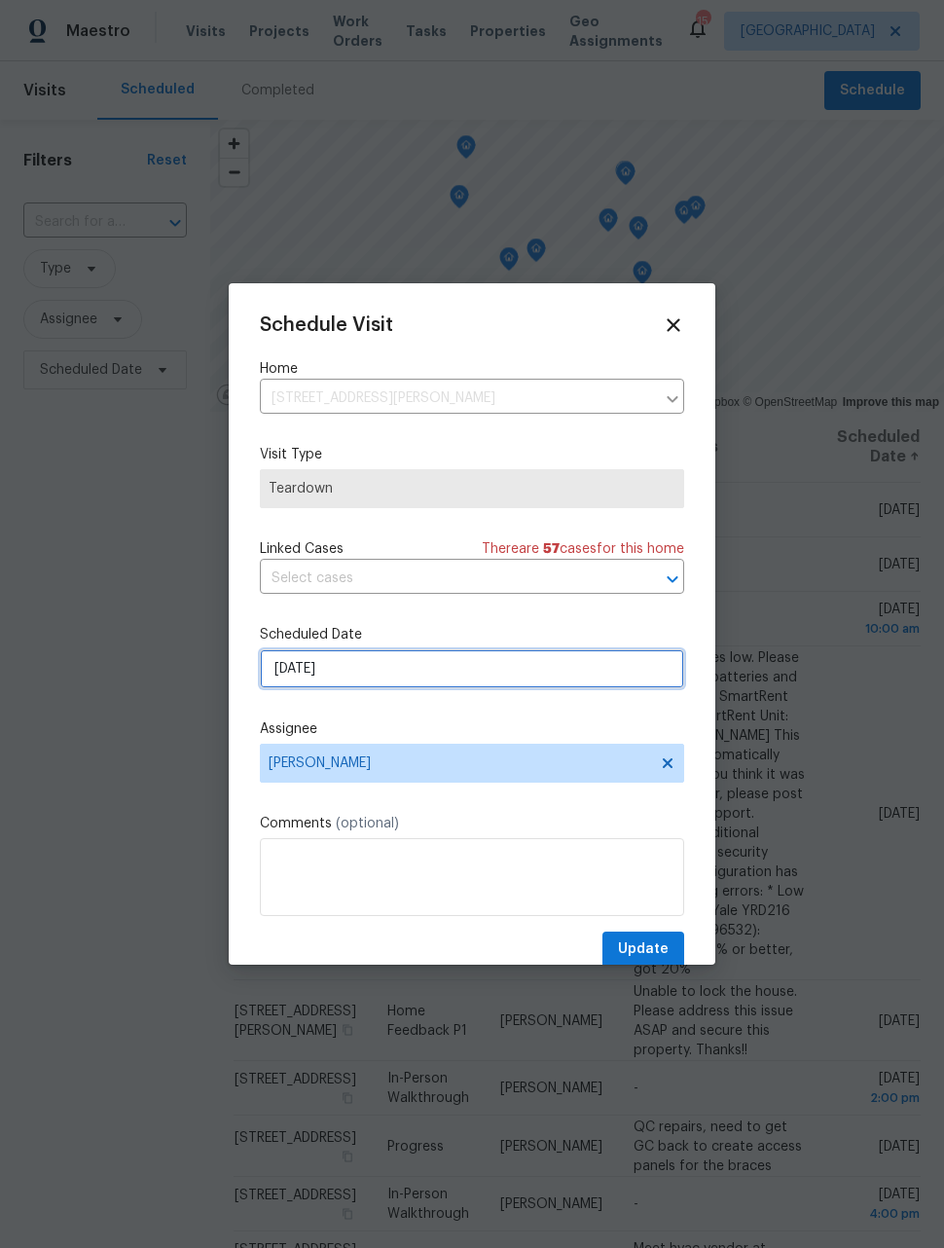
click at [622, 676] on input "8/10/2025" at bounding box center [472, 668] width 424 height 39
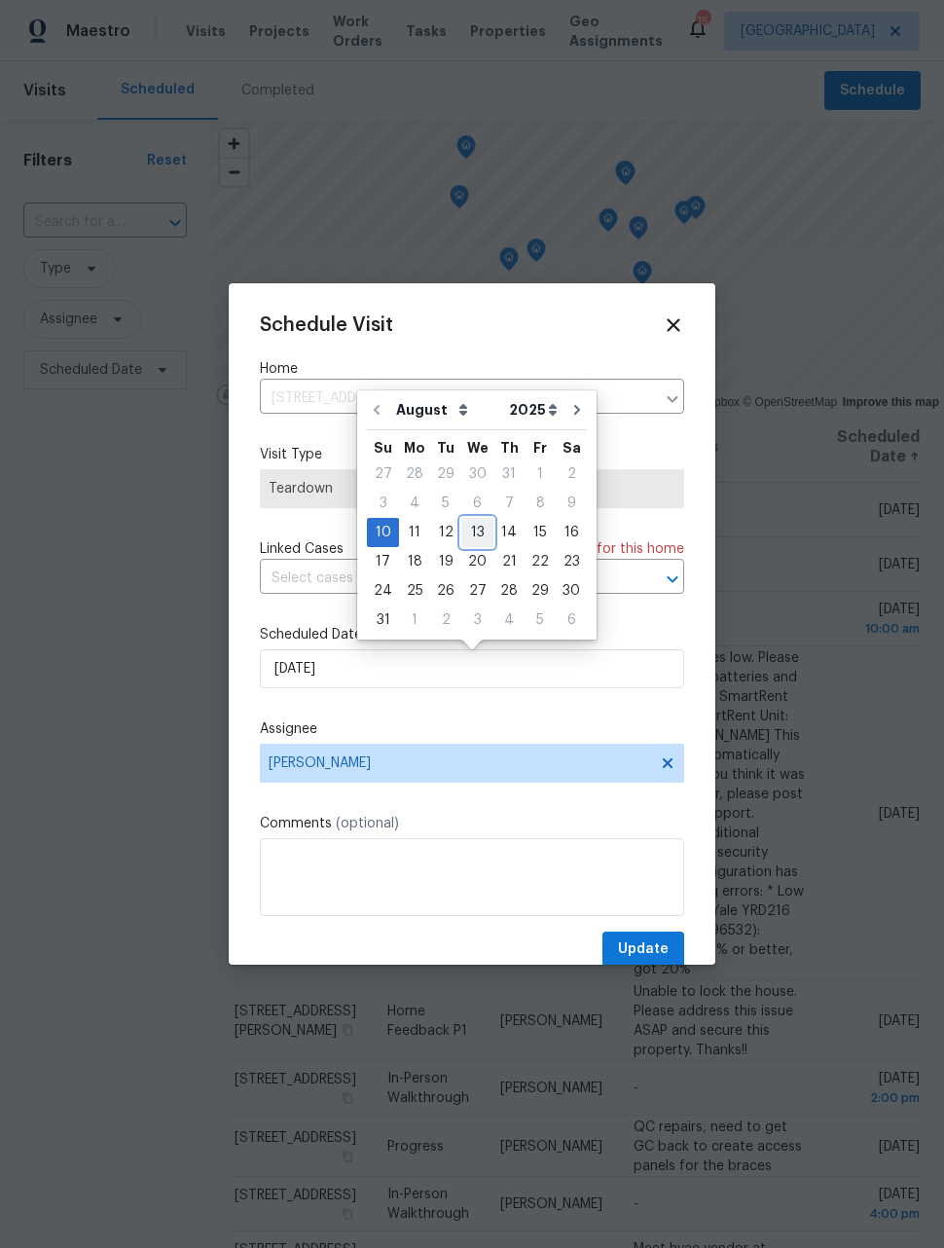
click at [471, 528] on div "13" at bounding box center [477, 532] width 32 height 27
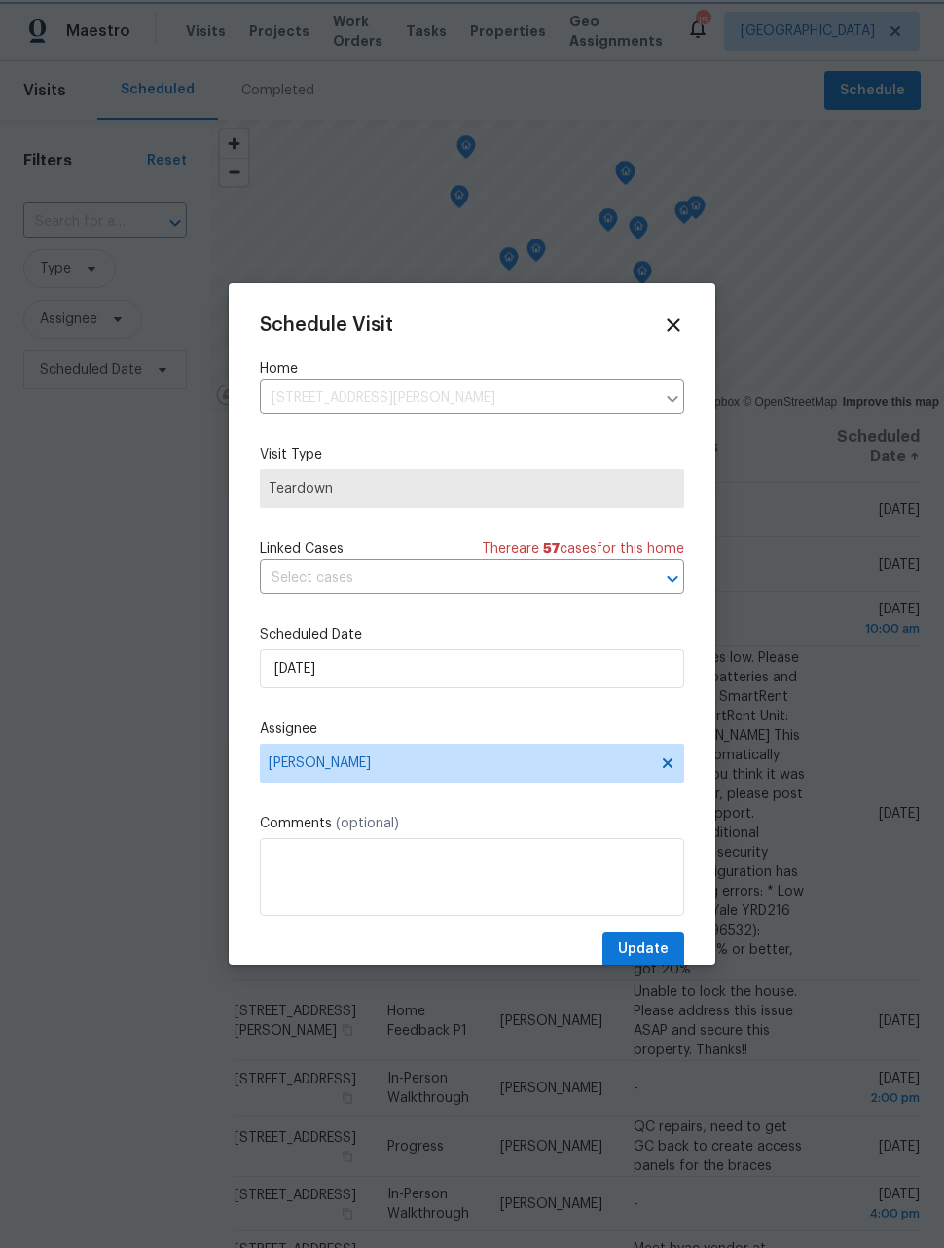
type input "8/13/2025"
click at [653, 951] on span "Update" at bounding box center [643, 949] width 51 height 24
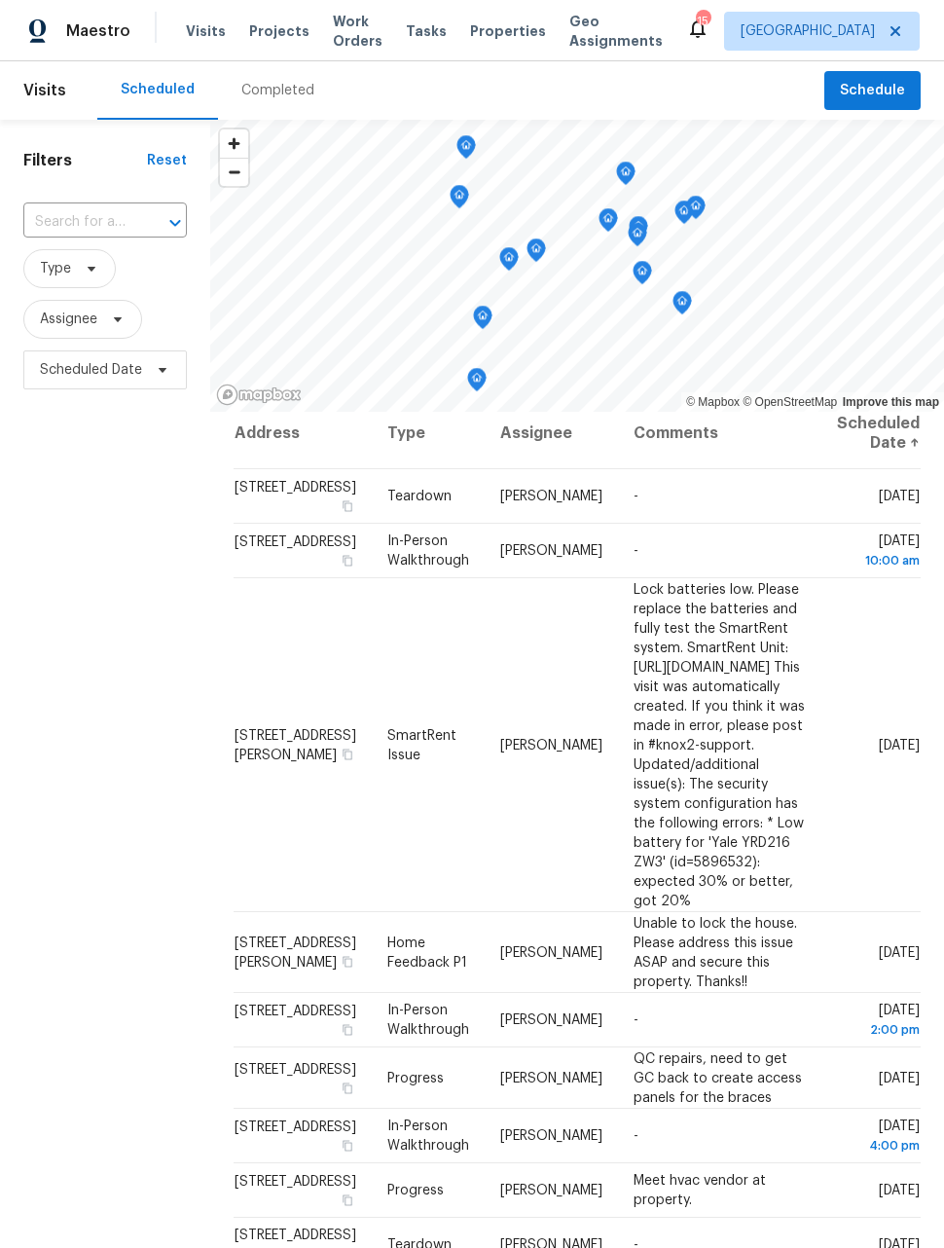
scroll to position [14, 37]
click at [0, 0] on icon at bounding box center [0, 0] width 0 height 0
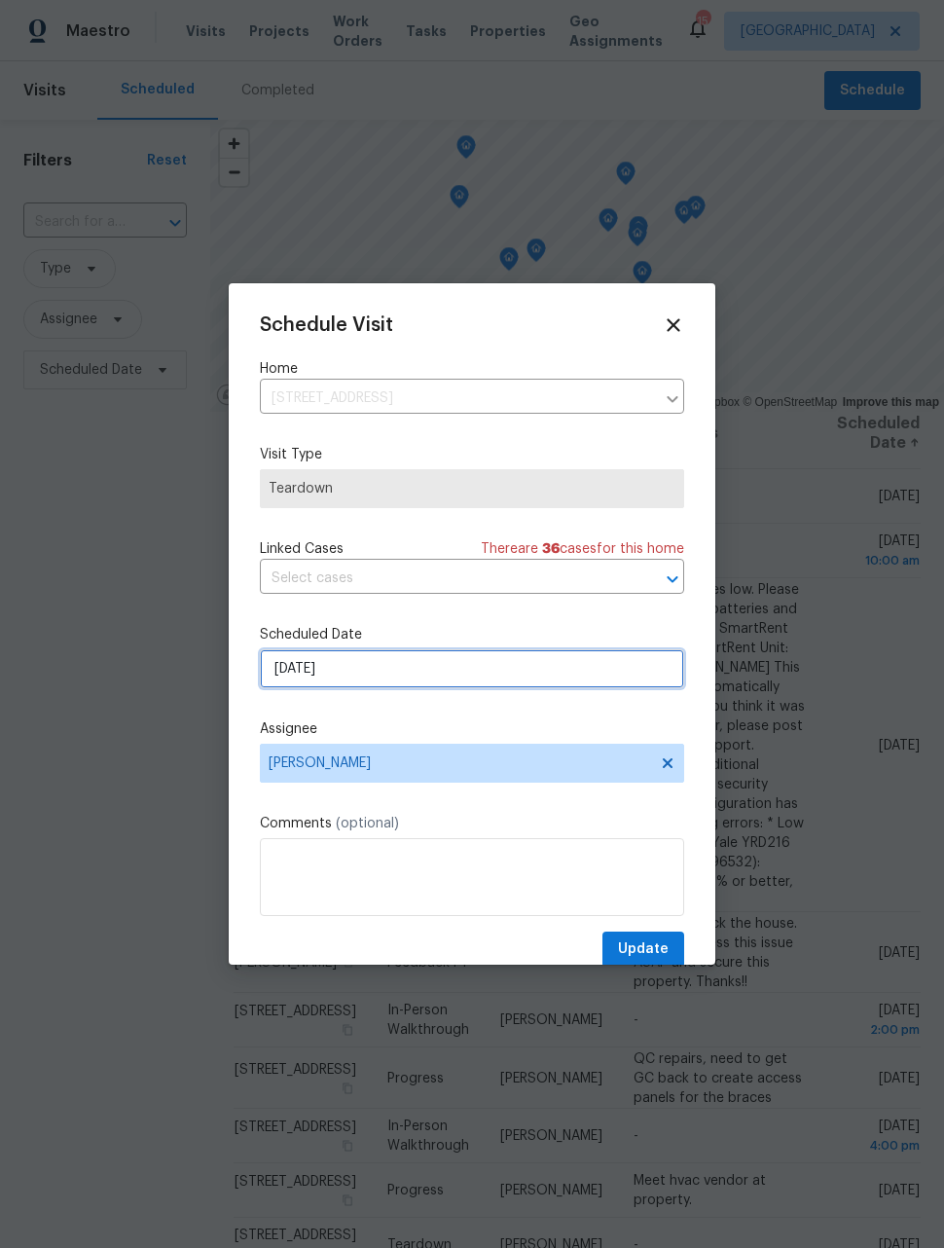
click at [621, 683] on input "8/10/2025" at bounding box center [472, 668] width 424 height 39
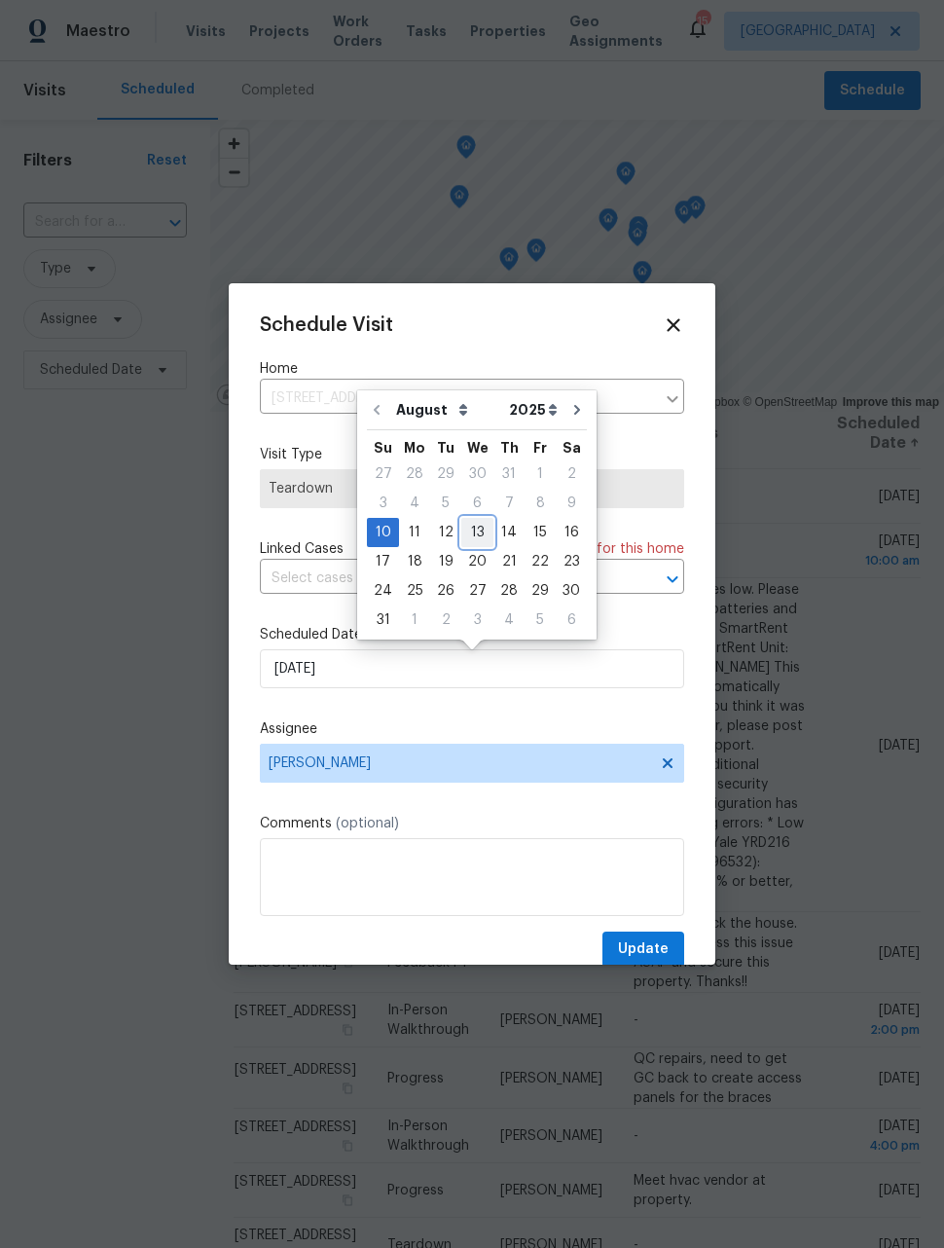
click at [476, 533] on div "13" at bounding box center [477, 532] width 32 height 27
type input "8/13/2025"
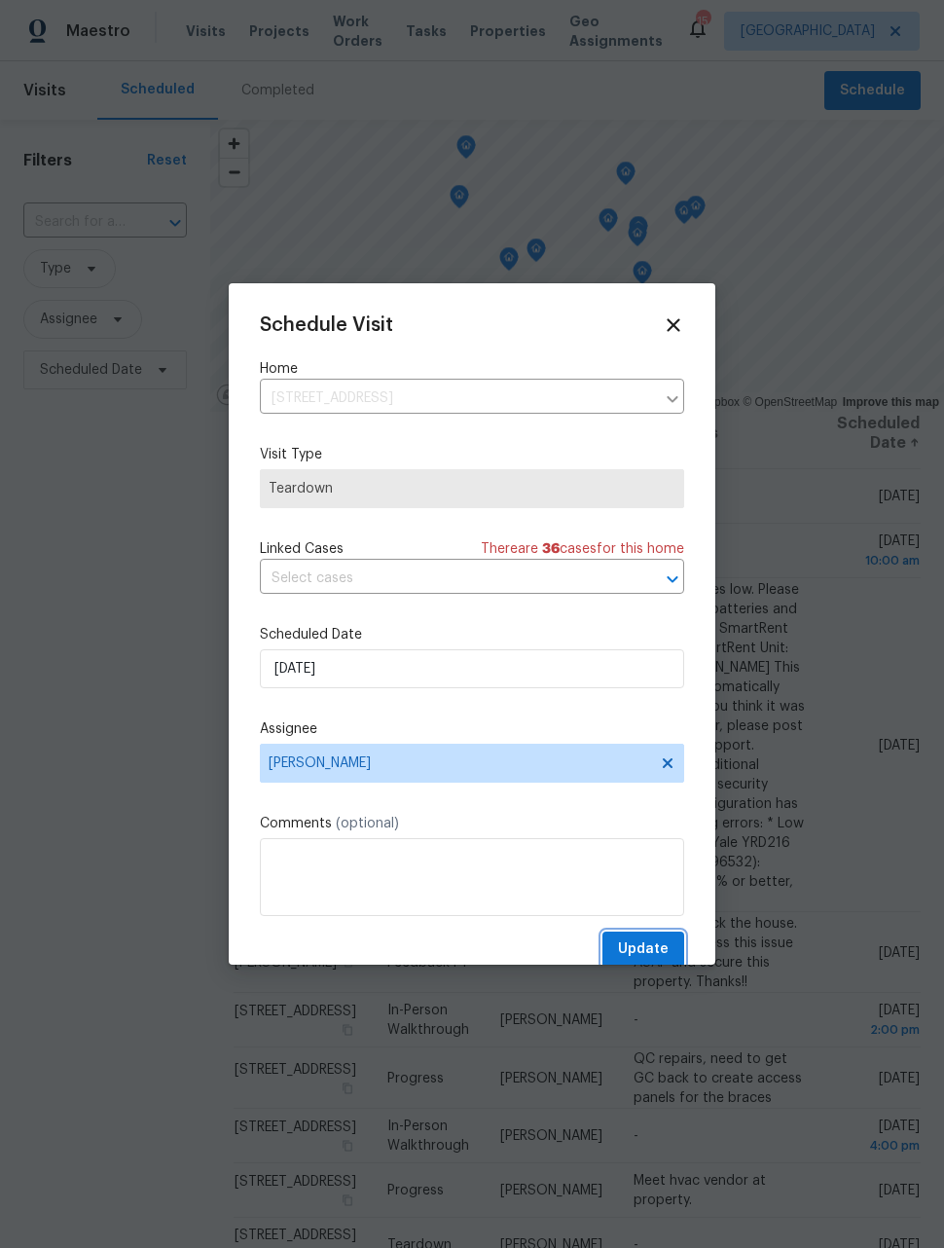
click at [653, 945] on span "Update" at bounding box center [643, 949] width 51 height 24
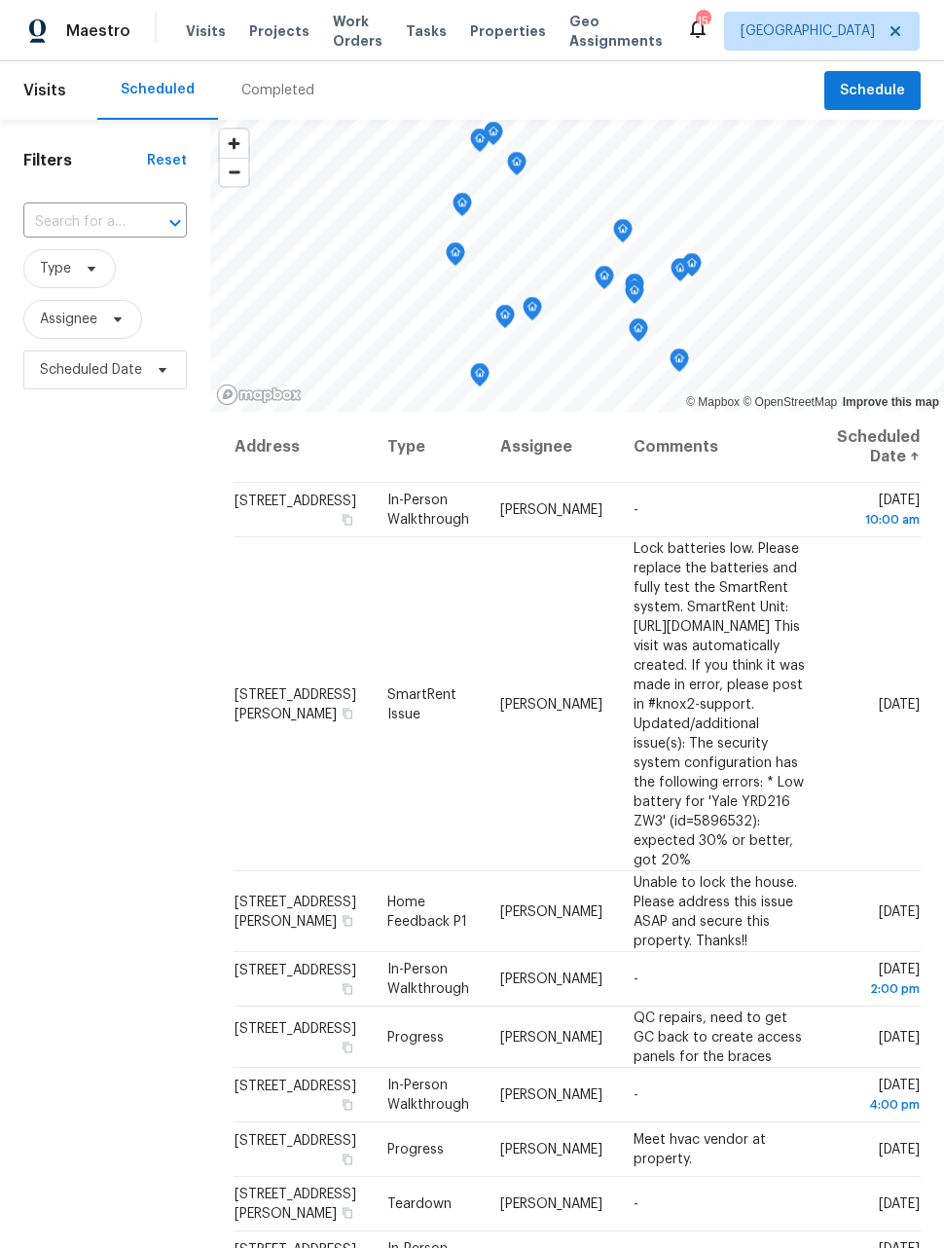
scroll to position [0, 0]
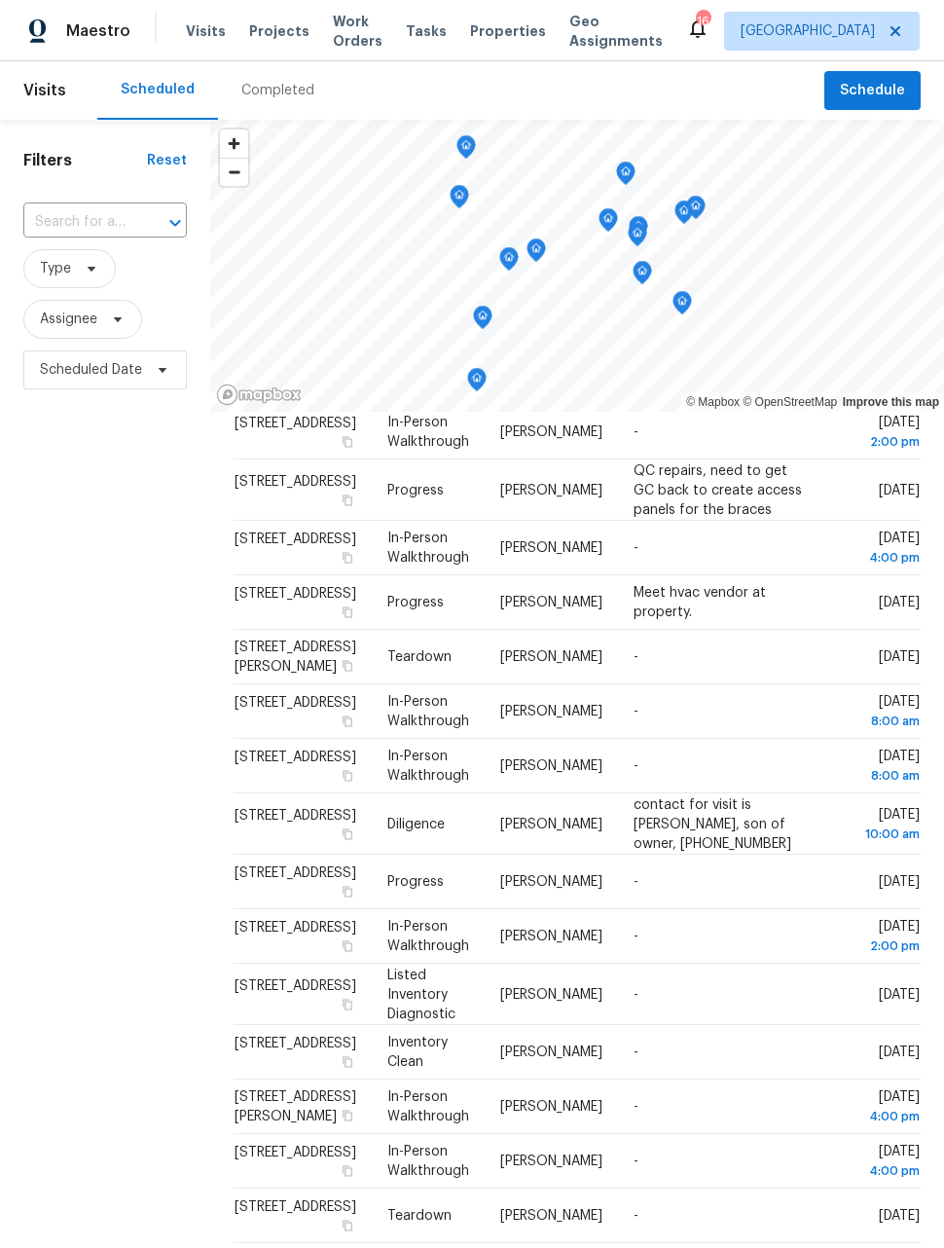
scroll to position [713, 0]
